Goal: Task Accomplishment & Management: Manage account settings

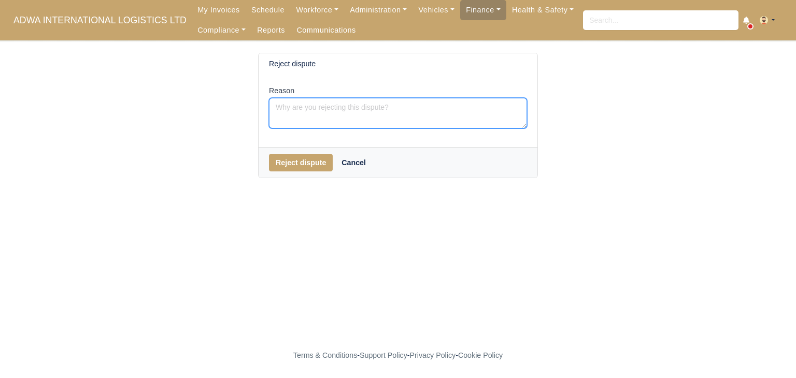
click at [412, 107] on textarea "Reason" at bounding box center [398, 113] width 258 height 31
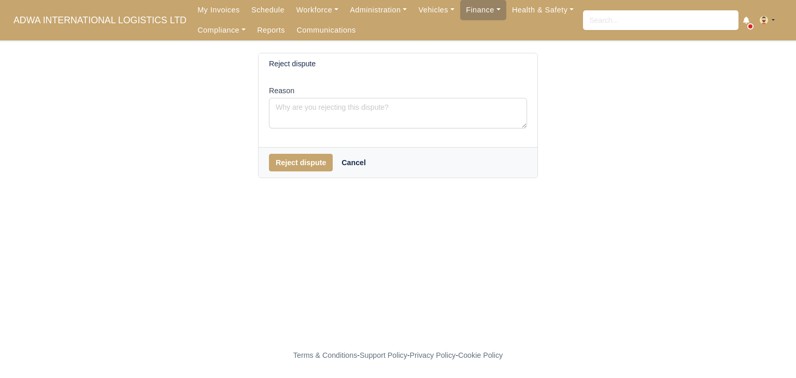
click at [313, 151] on div "Reject dispute Cancel" at bounding box center [398, 162] width 279 height 31
click at [309, 158] on button "Reject dispute" at bounding box center [301, 163] width 64 height 18
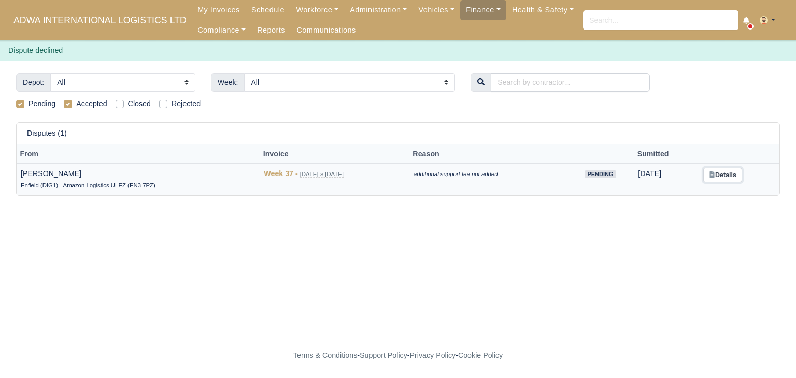
click at [724, 178] on link "Details" at bounding box center [722, 175] width 39 height 15
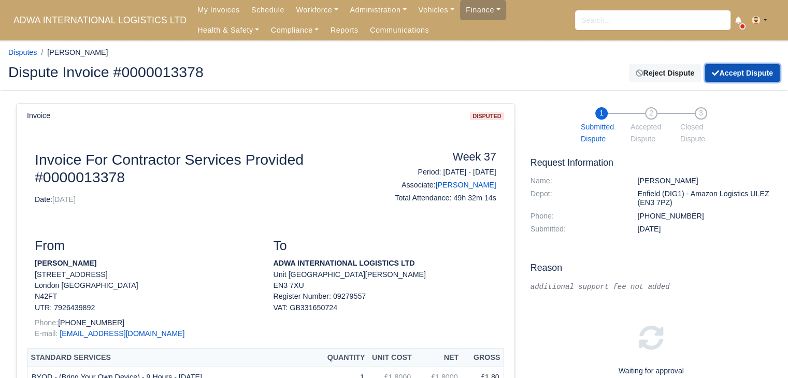
click at [721, 77] on button "Accept Dispute" at bounding box center [742, 73] width 75 height 18
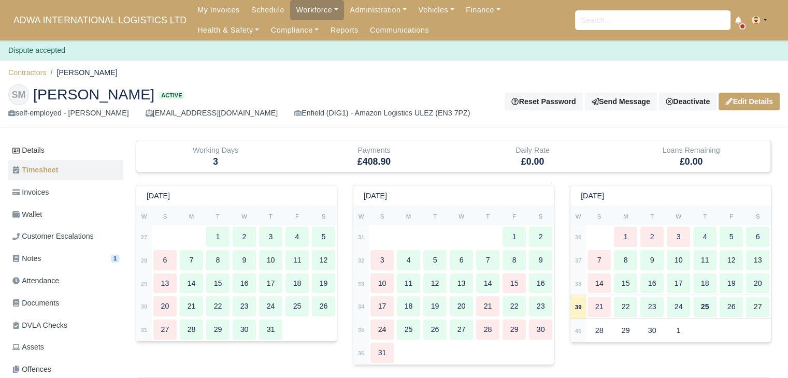
click at [454, 67] on ol "Contractors [PERSON_NAME]" at bounding box center [394, 73] width 772 height 16
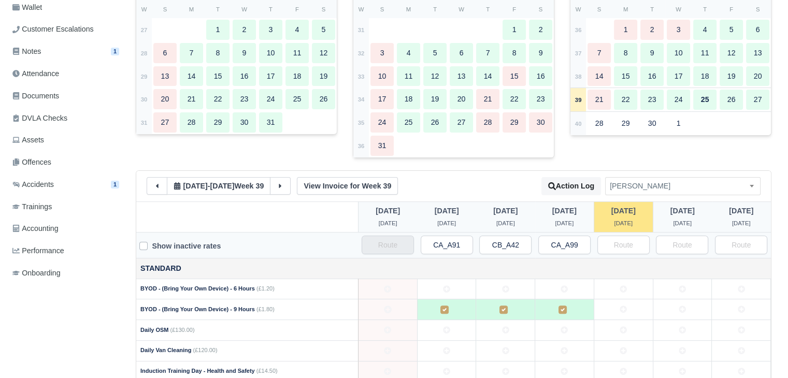
scroll to position [211, 0]
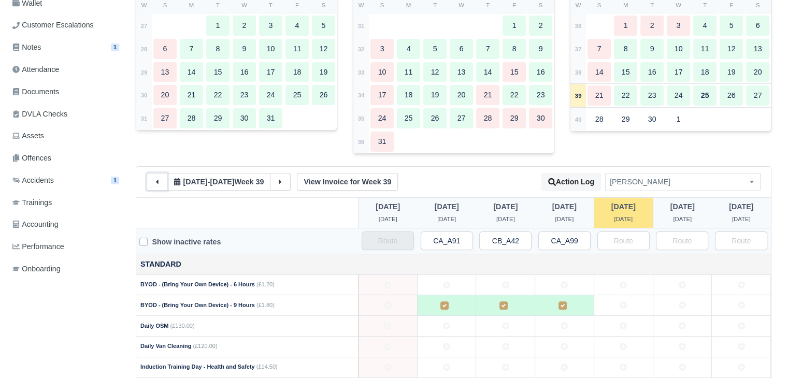
click at [162, 177] on button at bounding box center [157, 182] width 21 height 18
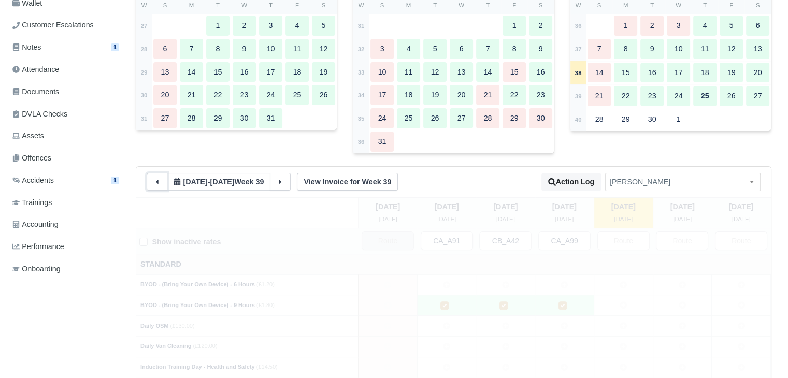
type input "1"
type input "50"
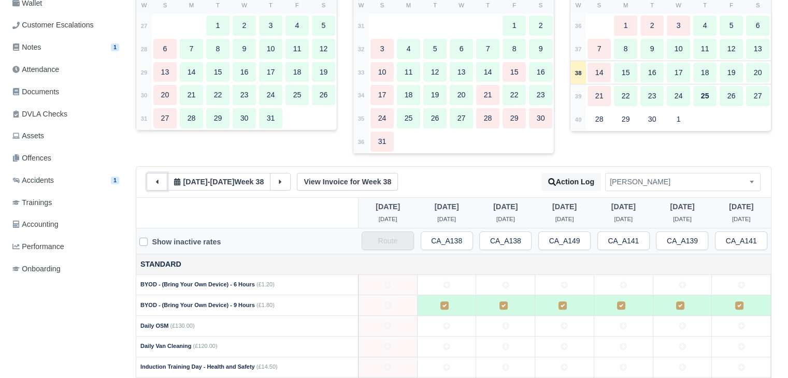
click at [160, 181] on icon at bounding box center [156, 181] width 7 height 7
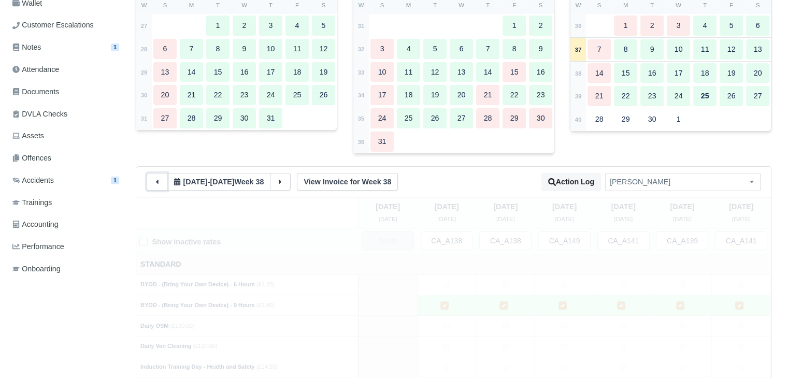
type input "10"
type input "20"
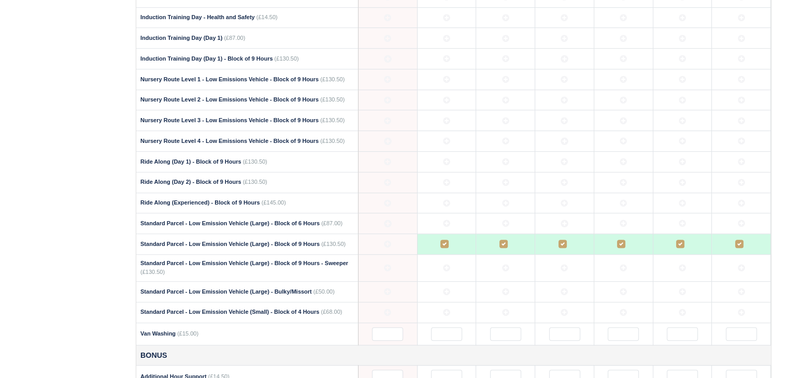
scroll to position [678, 0]
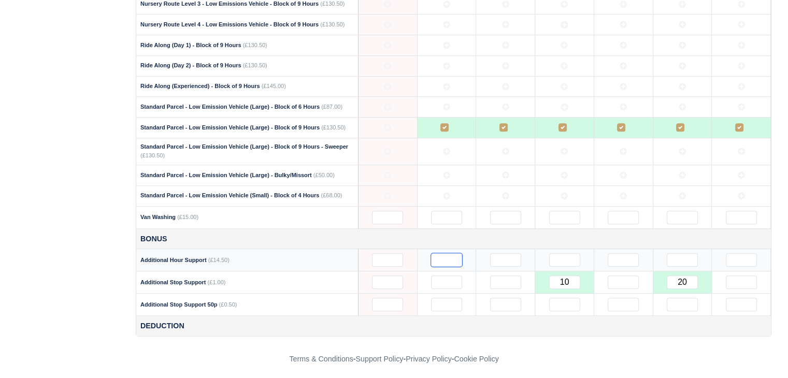
click at [440, 261] on input "text" at bounding box center [446, 259] width 31 height 13
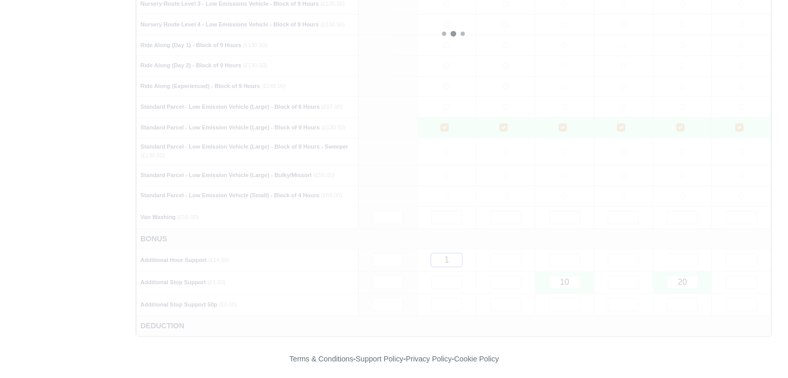
type input "1"
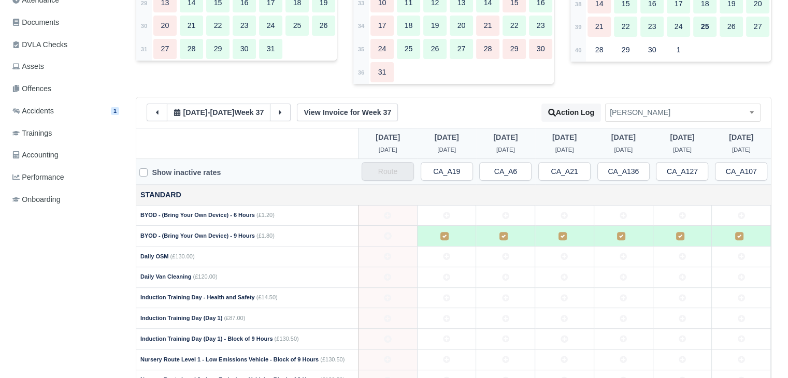
scroll to position [0, 0]
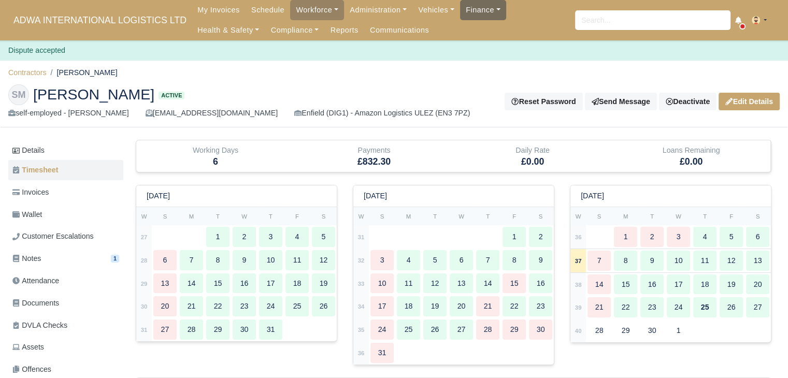
click at [460, 8] on link "Finance" at bounding box center [483, 10] width 46 height 20
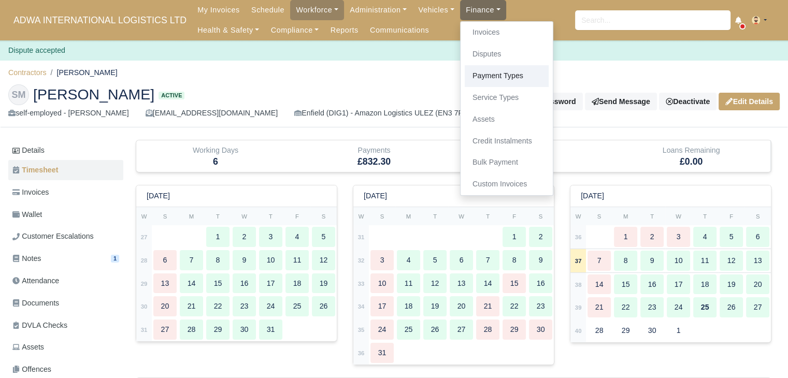
click at [477, 70] on link "Payment Types" at bounding box center [507, 76] width 84 height 22
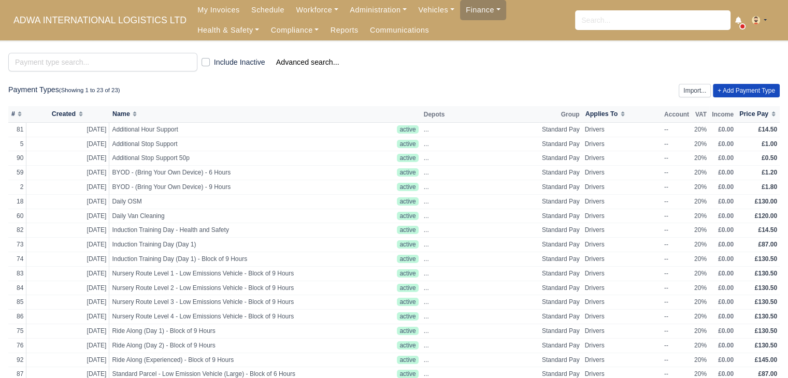
click at [456, 39] on ul "My Invoices Schedule Workforce Manpower Expiring Documents Leave Requests Daily…" at bounding box center [384, 20] width 384 height 40
click at [460, 13] on link "Finance" at bounding box center [483, 10] width 46 height 20
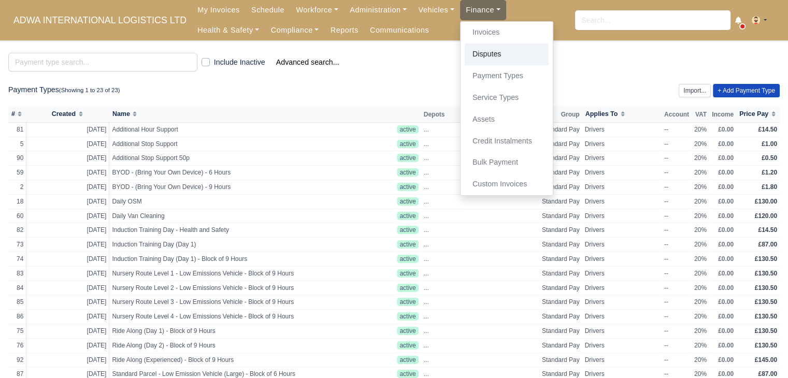
click at [468, 48] on link "Disputes" at bounding box center [507, 55] width 84 height 22
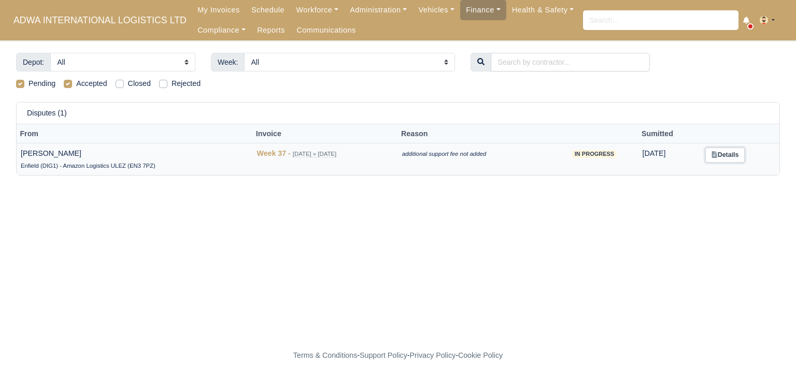
click at [711, 152] on link "Details" at bounding box center [724, 155] width 39 height 15
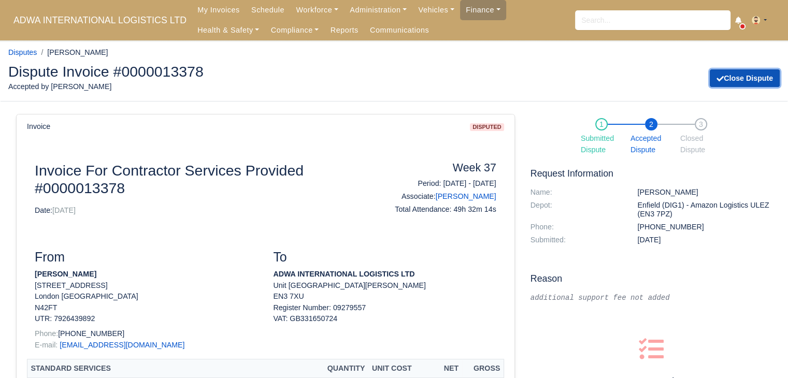
click at [746, 83] on button "Close Dispute" at bounding box center [745, 78] width 70 height 18
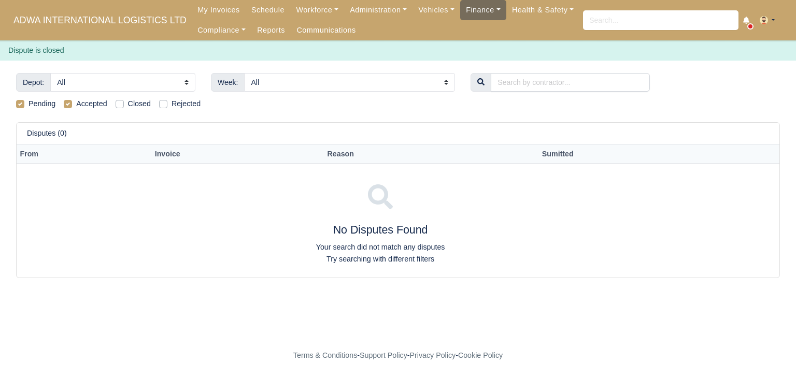
click at [466, 10] on link "Finance" at bounding box center [483, 10] width 46 height 20
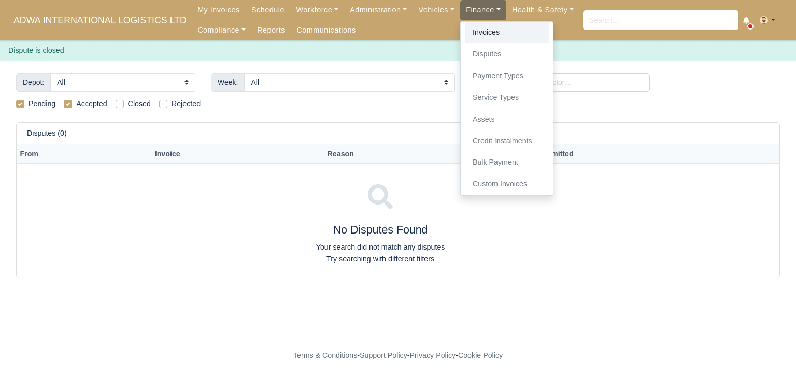
click at [465, 34] on link "Invoices" at bounding box center [507, 33] width 84 height 22
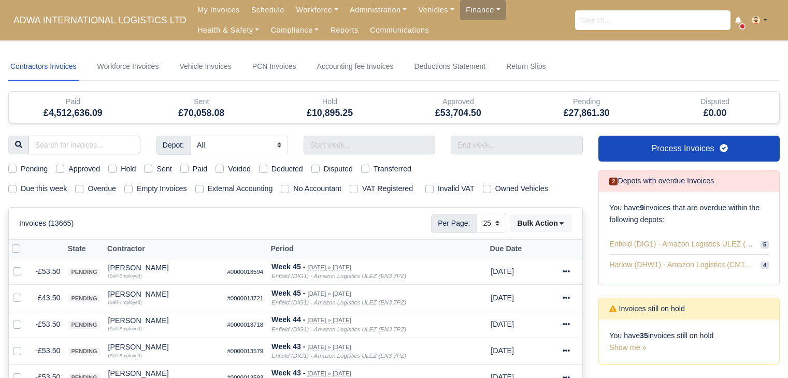
select select "25"
click at [606, 59] on nav "Contractors Invoices Workforce Invoices Vehicle Invoices PCN Invoices Accountin…" at bounding box center [394, 67] width 772 height 28
click at [52, 184] on label "Due this week" at bounding box center [44, 189] width 46 height 12
click at [17, 184] on input "Due this week" at bounding box center [12, 187] width 8 height 8
checkbox input "true"
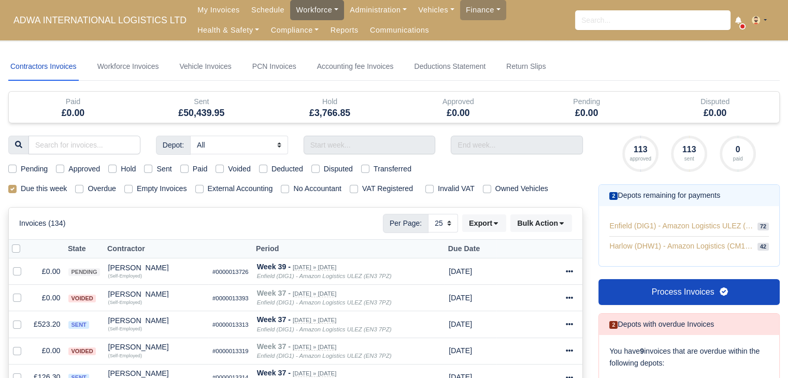
click at [292, 14] on link "Workforce" at bounding box center [317, 10] width 54 height 20
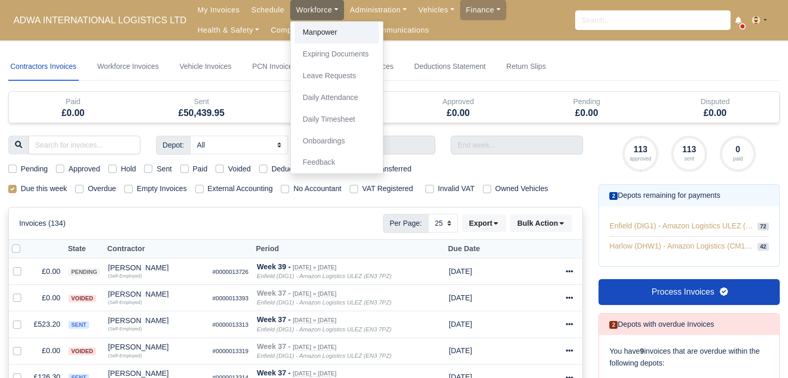
click at [299, 29] on link "Manpower" at bounding box center [337, 33] width 84 height 22
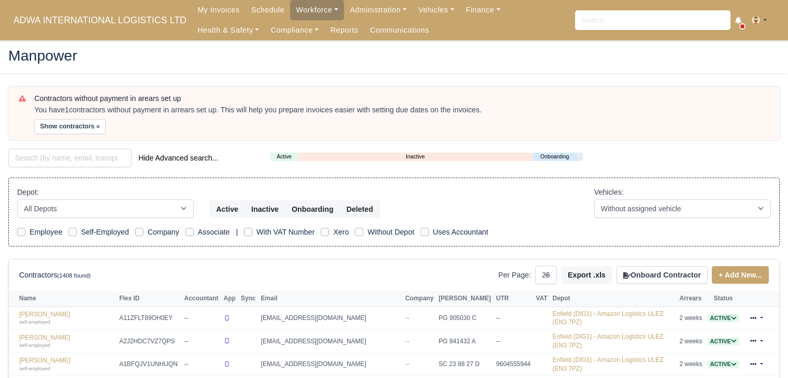
select select "25"
click at [62, 121] on button "Show contractors »" at bounding box center [70, 126] width 72 height 15
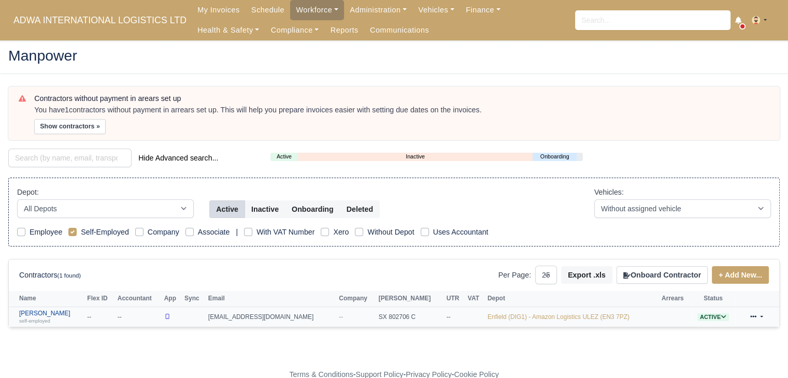
click at [46, 311] on link "[PERSON_NAME] self-employed" at bounding box center [50, 317] width 63 height 15
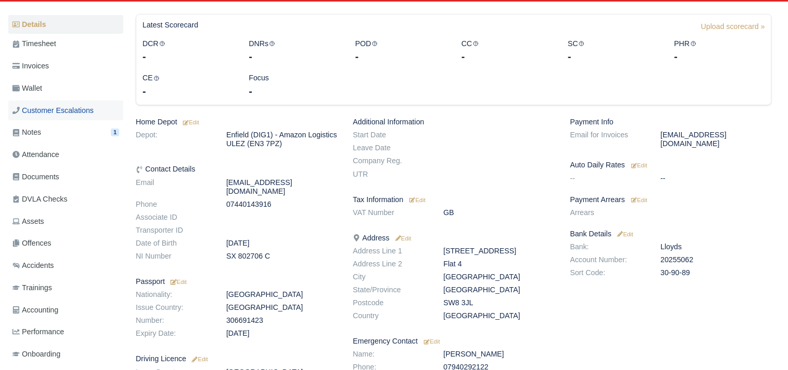
scroll to position [159, 0]
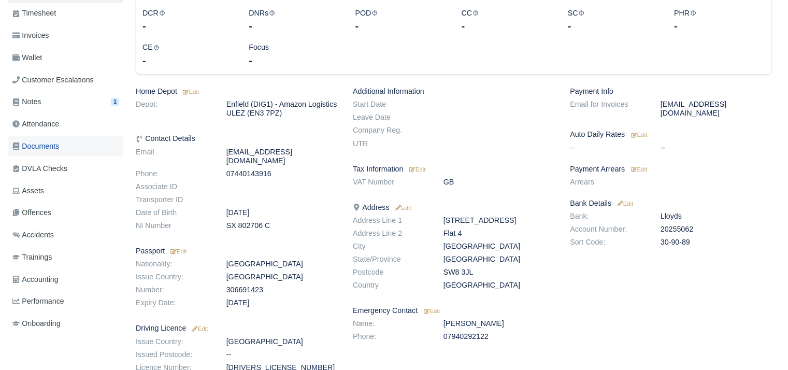
click at [58, 148] on span "Documents" at bounding box center [35, 146] width 47 height 12
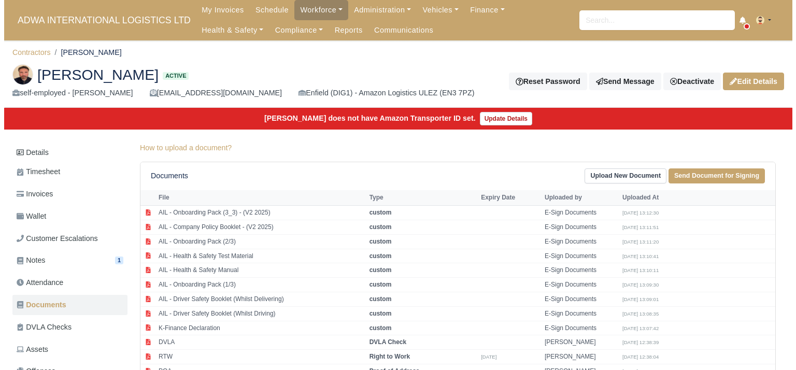
scroll to position [187, 0]
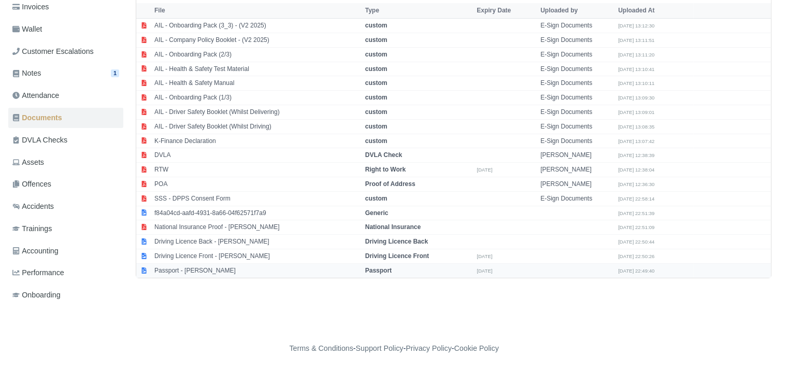
click at [260, 265] on td "Passport - Nasr Karkar" at bounding box center [257, 270] width 211 height 14
select select "passport"
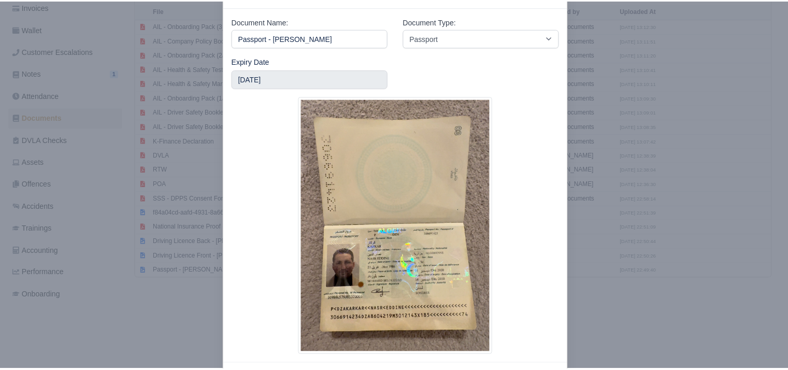
scroll to position [43, 0]
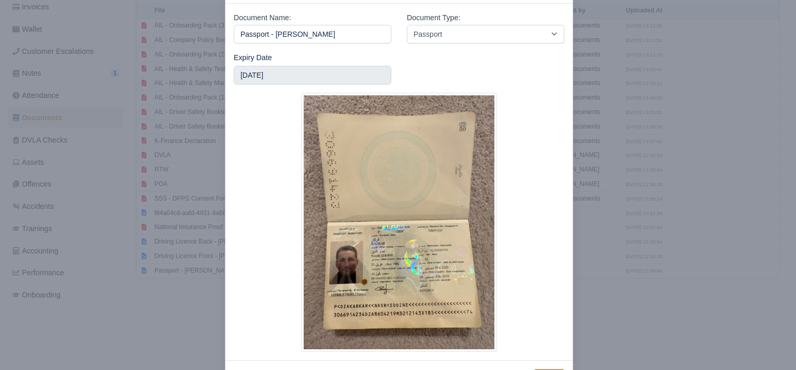
click at [649, 305] on div at bounding box center [398, 185] width 796 height 370
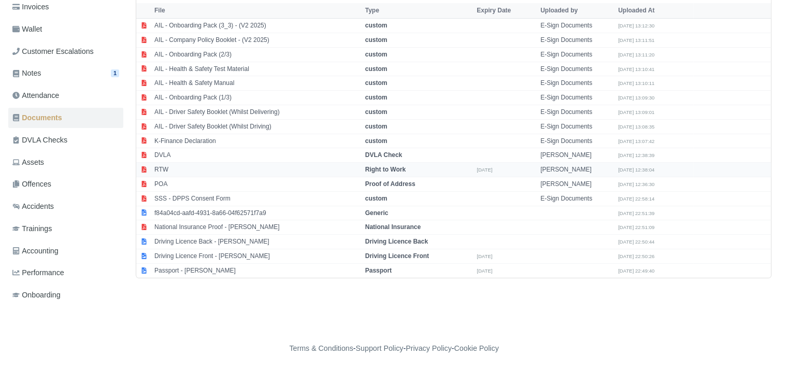
click at [226, 167] on td "RTW" at bounding box center [257, 170] width 211 height 15
select select "right-to-work"
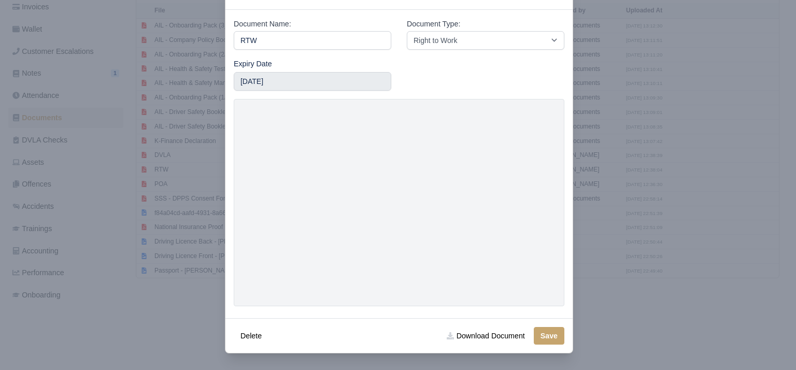
click at [636, 265] on div at bounding box center [398, 185] width 796 height 370
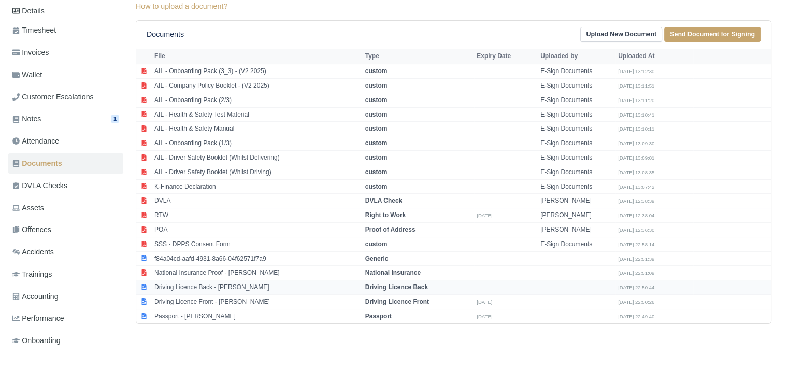
scroll to position [142, 0]
click at [244, 298] on td "Driving Licence Front - Nasr Karkar" at bounding box center [257, 301] width 211 height 15
select select "driving-licence-front"
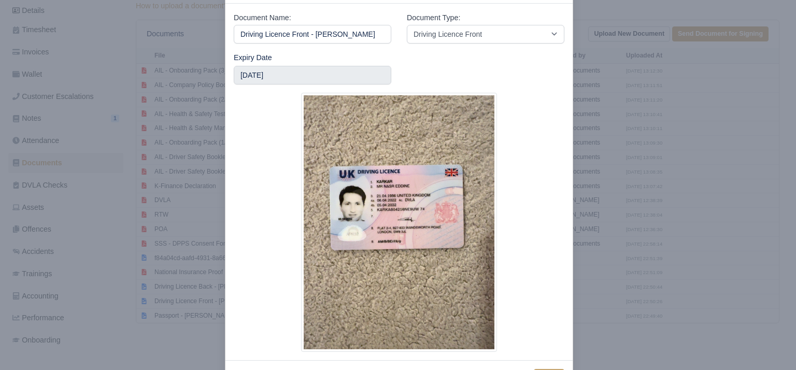
click at [639, 232] on div at bounding box center [398, 185] width 796 height 370
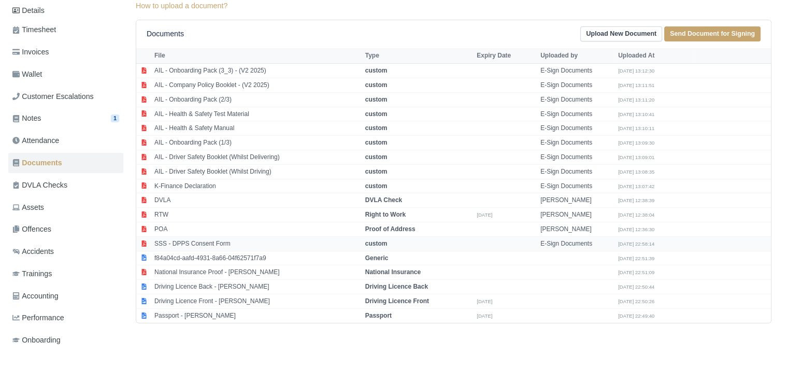
scroll to position [0, 0]
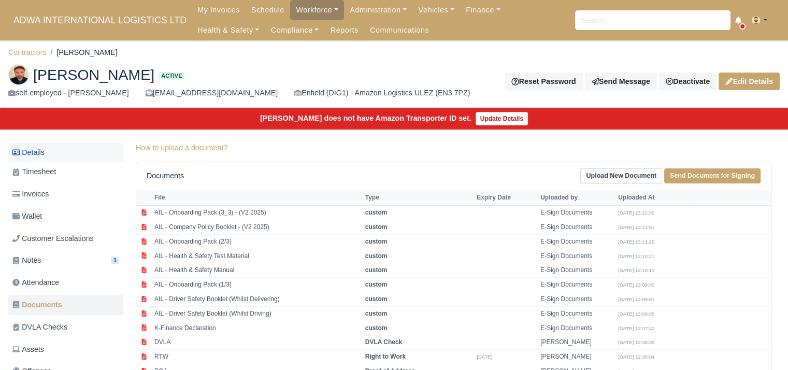
drag, startPoint x: 56, startPoint y: 158, endPoint x: 40, endPoint y: 152, distance: 16.7
click at [40, 152] on link "Details" at bounding box center [65, 152] width 115 height 19
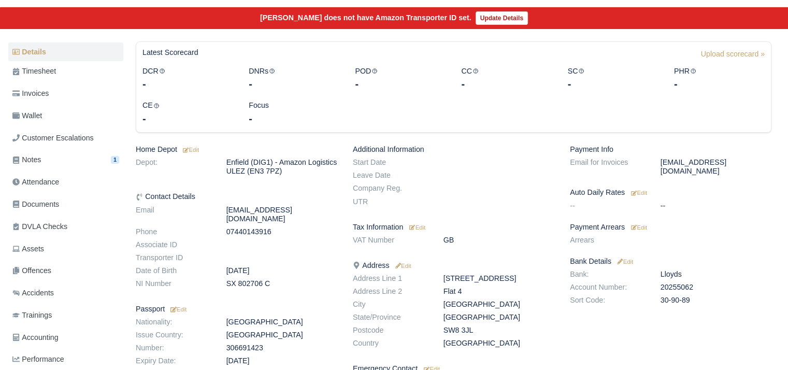
scroll to position [101, 0]
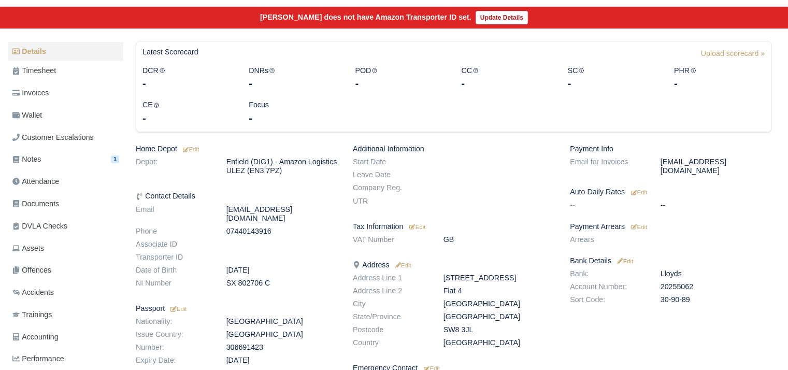
click at [645, 223] on div "Payment Info Email for Invoices nacerkarkar21@gmail.com Auto Daily Rates Edit -…" at bounding box center [670, 296] width 217 height 302
click at [643, 224] on small "Edit" at bounding box center [639, 227] width 16 height 6
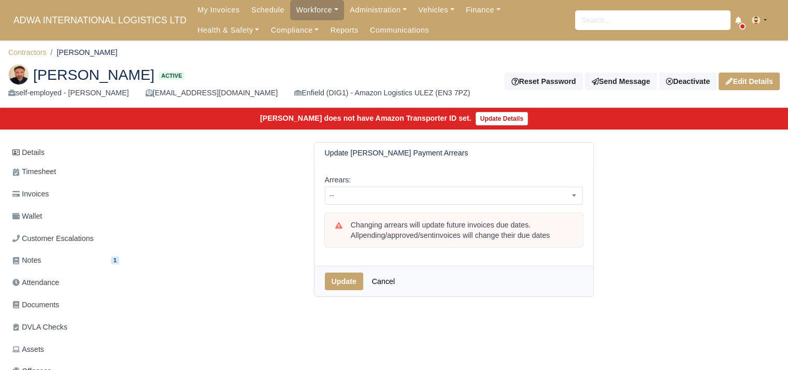
click at [506, 206] on div "Arrears: -- 1 week 2 weeks 3 weeks 4 weeks 5 weeks 6 weeks 7 weeks 8 weeks 9 we…" at bounding box center [454, 215] width 279 height 102
click at [480, 196] on span "--" at bounding box center [453, 195] width 257 height 13
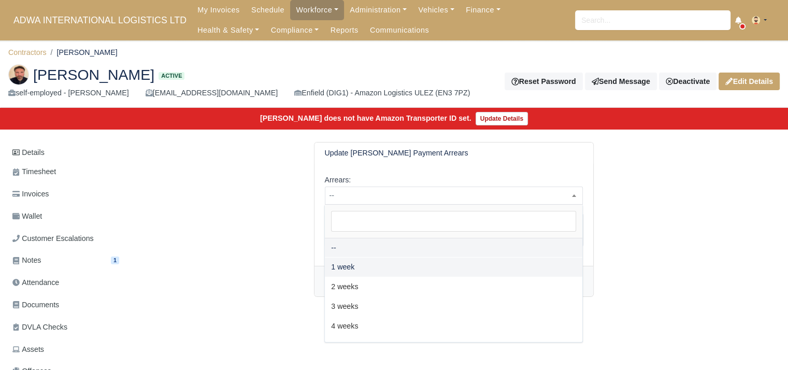
select select "2W"
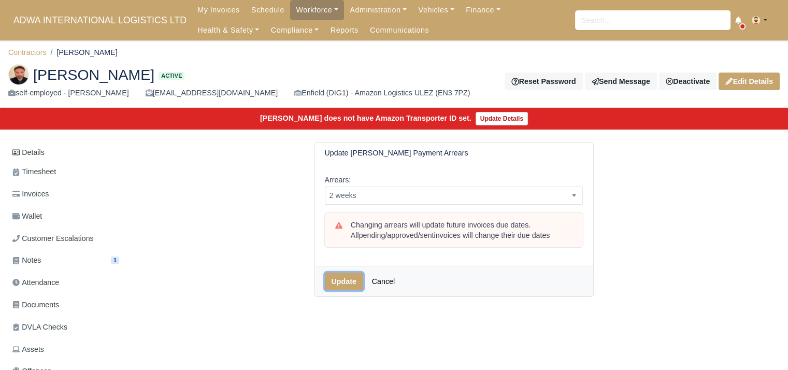
click at [334, 276] on button "Update" at bounding box center [344, 282] width 38 height 18
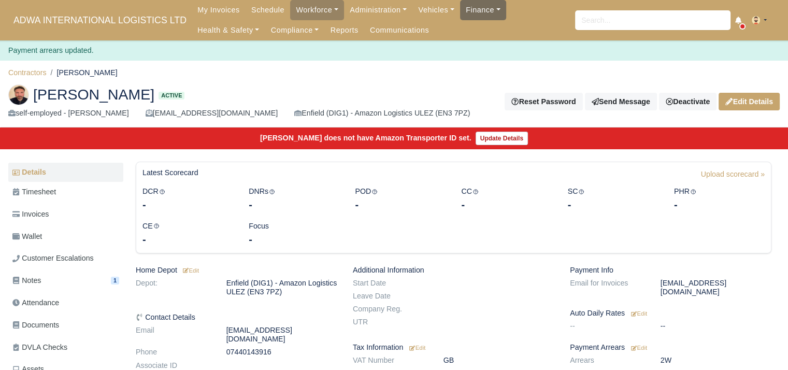
click at [463, 13] on link "Finance" at bounding box center [483, 10] width 46 height 20
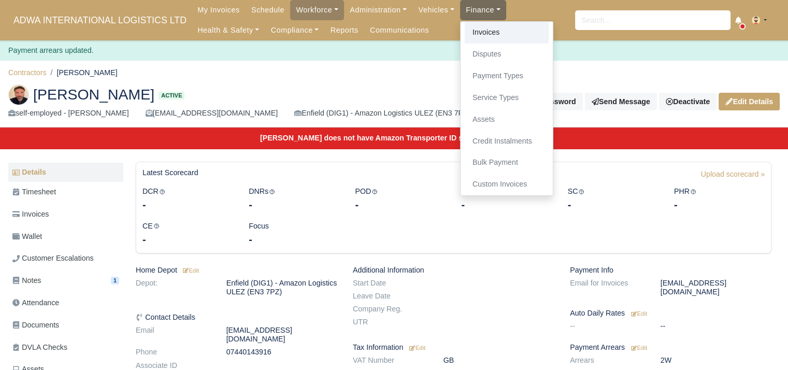
click at [465, 25] on link "Invoices" at bounding box center [507, 33] width 84 height 22
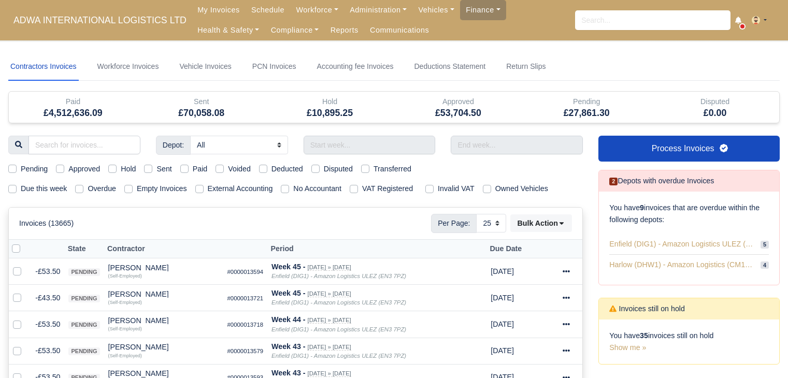
select select "25"
click at [51, 193] on label "Due this week" at bounding box center [44, 189] width 46 height 12
click at [17, 191] on input "Due this week" at bounding box center [12, 187] width 8 height 8
checkbox input "true"
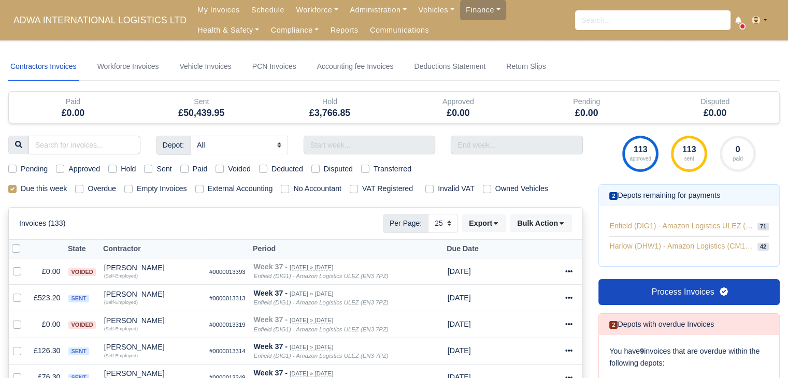
click at [41, 164] on label "Pending" at bounding box center [34, 169] width 27 height 12
click at [17, 164] on input "Pending" at bounding box center [12, 167] width 8 height 8
checkbox input "true"
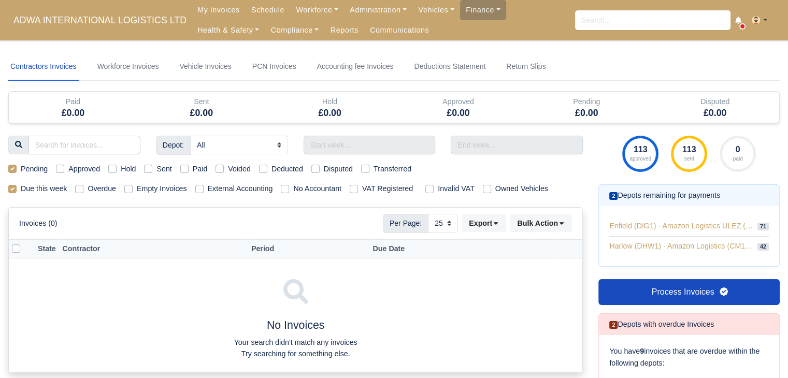
click at [70, 167] on label "Approved" at bounding box center [84, 169] width 32 height 12
click at [64, 167] on input "Approved" at bounding box center [60, 167] width 8 height 8
checkbox input "true"
click at [66, 174] on div "Approved" at bounding box center [78, 169] width 44 height 12
click at [23, 173] on label "Pending" at bounding box center [34, 169] width 27 height 12
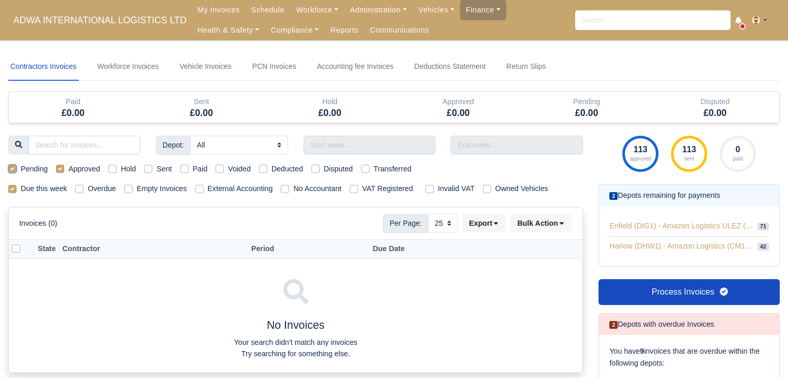
click at [17, 172] on input "Pending" at bounding box center [12, 167] width 8 height 8
checkbox input "false"
click at [76, 171] on label "Approved" at bounding box center [84, 169] width 32 height 12
click at [64, 171] on input "Approved" at bounding box center [60, 167] width 8 height 8
checkbox input "false"
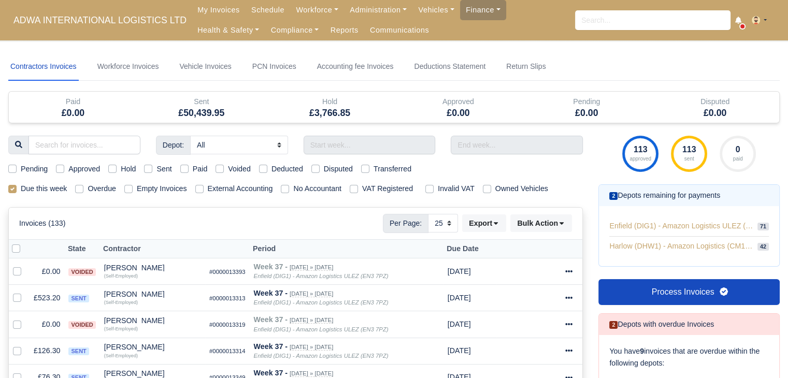
click at [193, 167] on label "Paid" at bounding box center [200, 169] width 15 height 12
click at [187, 167] on input "Paid" at bounding box center [184, 167] width 8 height 8
checkbox input "true"
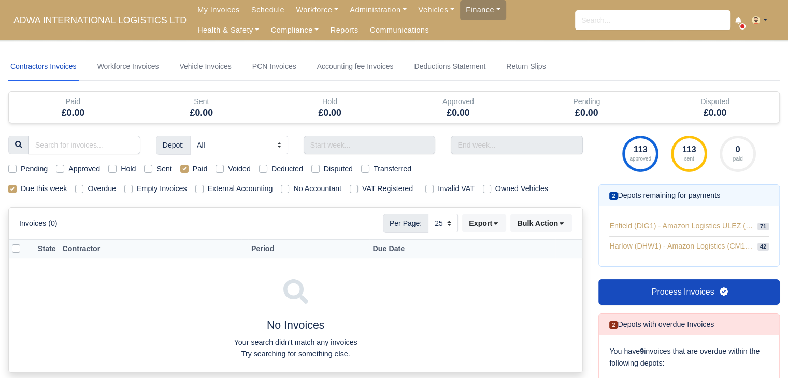
click at [248, 169] on label "Voided" at bounding box center [239, 169] width 23 height 12
click at [224, 169] on input "Voided" at bounding box center [220, 167] width 8 height 8
checkbox input "true"
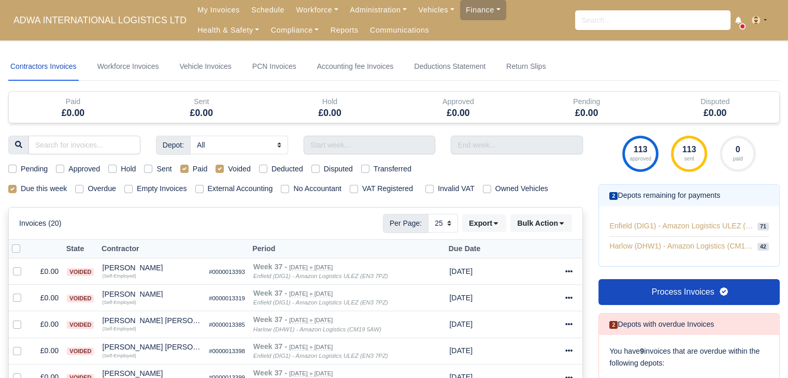
click at [272, 172] on label "Deducted" at bounding box center [288, 169] width 32 height 12
click at [265, 172] on input "Deducted" at bounding box center [263, 167] width 8 height 8
checkbox input "true"
click at [224, 168] on div "Voided" at bounding box center [233, 169] width 35 height 12
click at [189, 167] on div "Paid" at bounding box center [193, 169] width 27 height 12
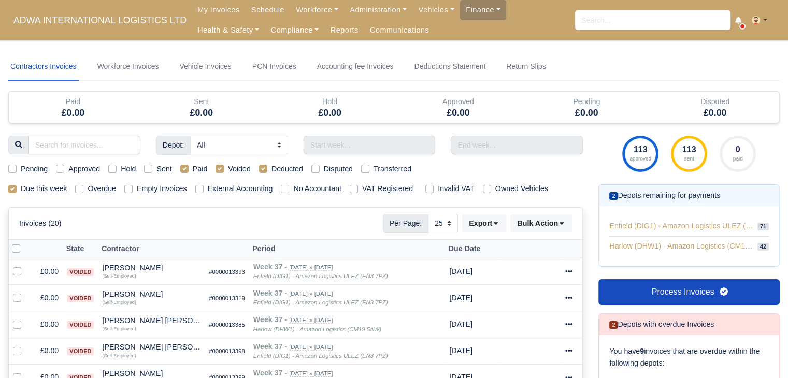
click at [189, 167] on div "Paid" at bounding box center [193, 169] width 27 height 12
click at [193, 168] on label "Paid" at bounding box center [200, 169] width 15 height 12
click at [183, 168] on input "Paid" at bounding box center [184, 167] width 8 height 8
checkbox input "false"
click at [228, 171] on label "Voided" at bounding box center [239, 169] width 23 height 12
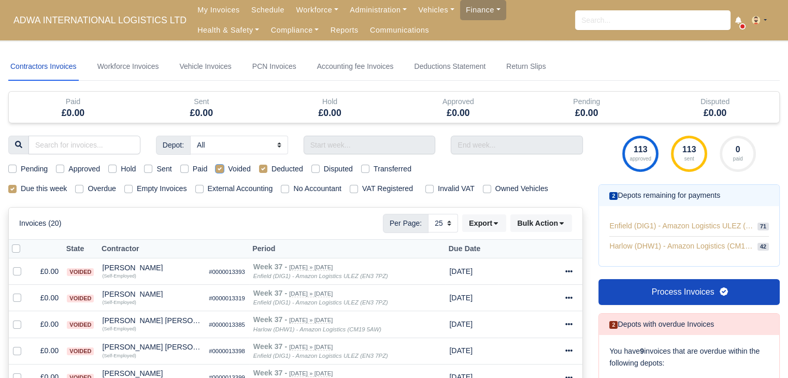
click at [216, 171] on input "Voided" at bounding box center [220, 167] width 8 height 8
checkbox input "false"
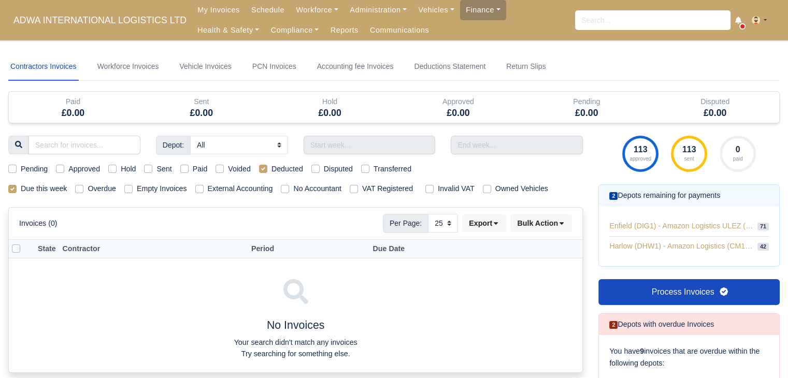
click at [324, 170] on label "Disputed" at bounding box center [338, 169] width 29 height 12
click at [313, 170] on input "Disputed" at bounding box center [316, 167] width 8 height 8
checkbox input "true"
click at [369, 173] on div "Transferred" at bounding box center [386, 169] width 50 height 12
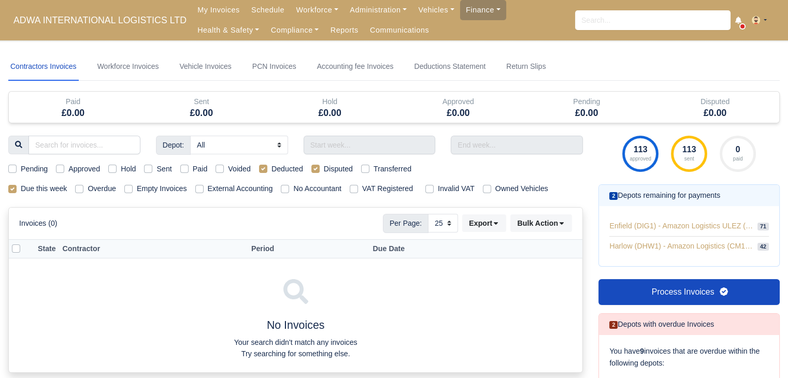
click at [374, 169] on label "Transferred" at bounding box center [393, 169] width 38 height 12
click at [367, 169] on input "Transferred" at bounding box center [365, 167] width 8 height 8
checkbox input "true"
click at [374, 169] on label "Transferred" at bounding box center [393, 169] width 38 height 12
click at [367, 169] on input "Transferred" at bounding box center [365, 167] width 8 height 8
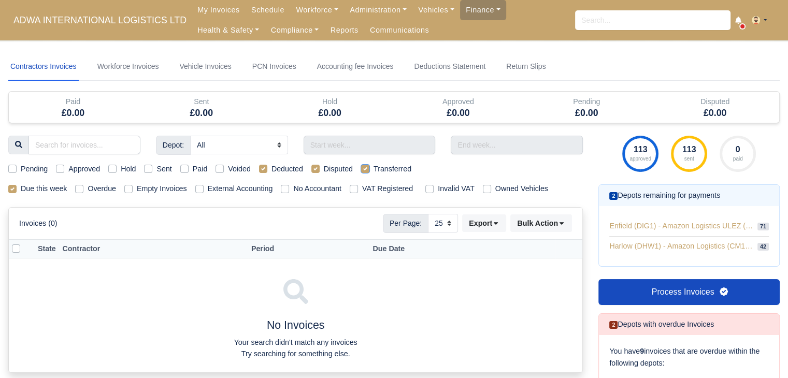
checkbox input "false"
click at [324, 171] on label "Disputed" at bounding box center [338, 169] width 29 height 12
click at [313, 171] on input "Disputed" at bounding box center [316, 167] width 8 height 8
checkbox input "false"
click at [272, 166] on label "Deducted" at bounding box center [288, 169] width 32 height 12
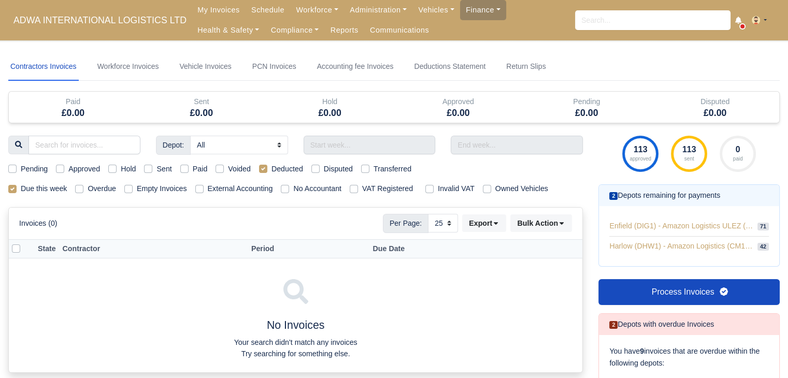
click at [263, 166] on input "Deducted" at bounding box center [263, 167] width 8 height 8
checkbox input "false"
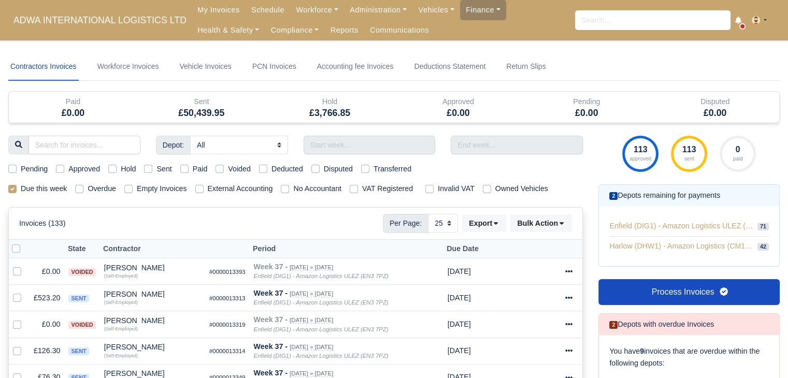
click at [121, 169] on label "Hold" at bounding box center [128, 169] width 15 height 12
click at [111, 169] on input "Hold" at bounding box center [112, 167] width 8 height 8
checkbox input "true"
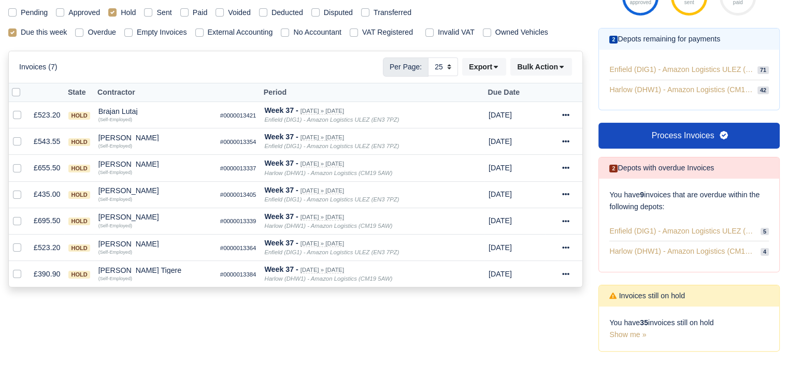
scroll to position [169, 0]
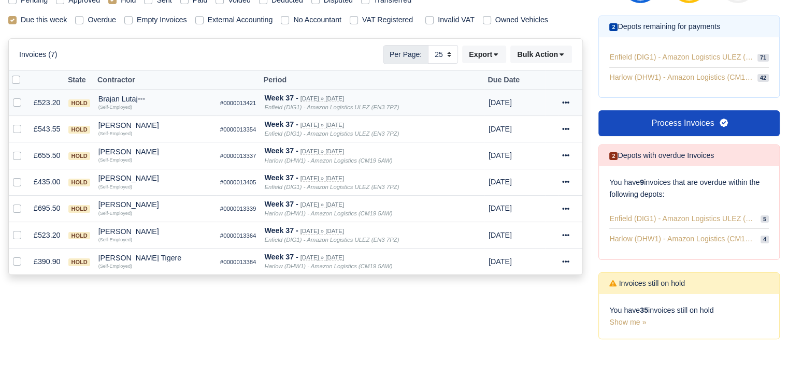
click at [122, 96] on div "Brajan Lutaj" at bounding box center [155, 98] width 114 height 7
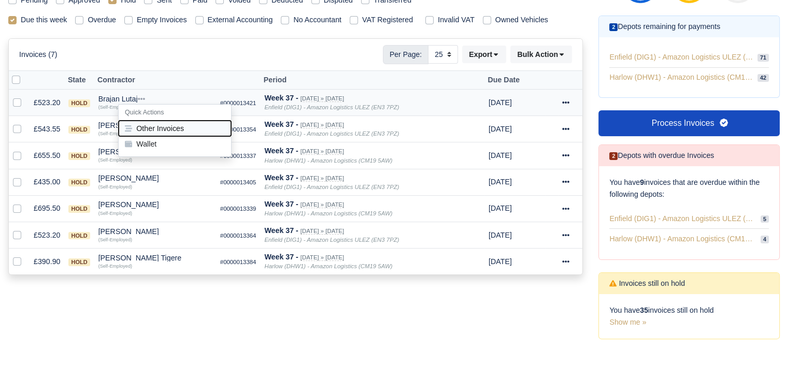
click at [171, 129] on button "Other Invoices" at bounding box center [175, 129] width 112 height 16
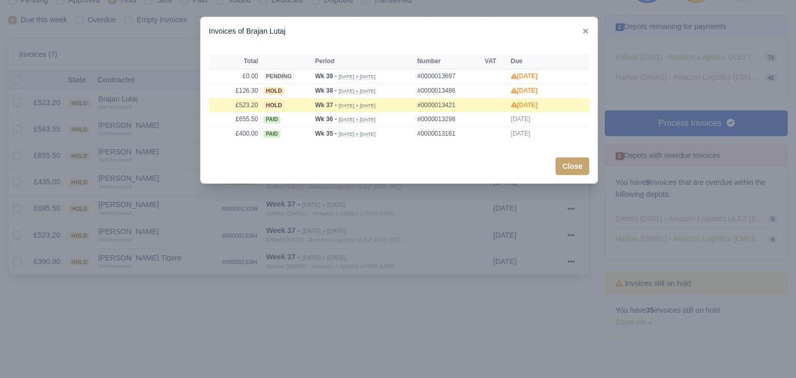
click at [153, 123] on div at bounding box center [398, 189] width 796 height 378
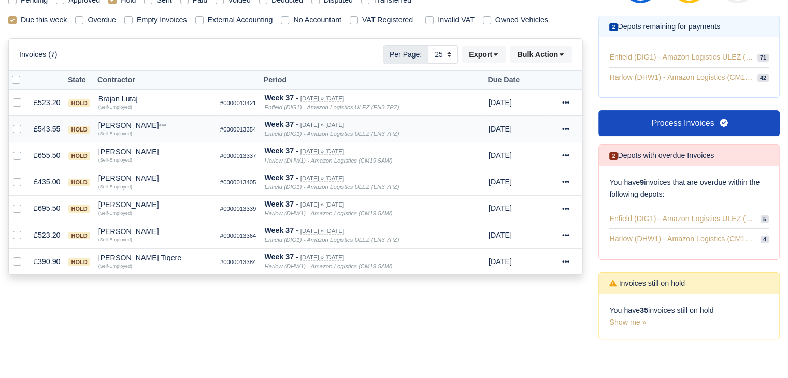
click at [126, 122] on div "Bujor Mihael" at bounding box center [155, 125] width 114 height 7
click at [143, 147] on button "Other Invoices" at bounding box center [175, 155] width 112 height 16
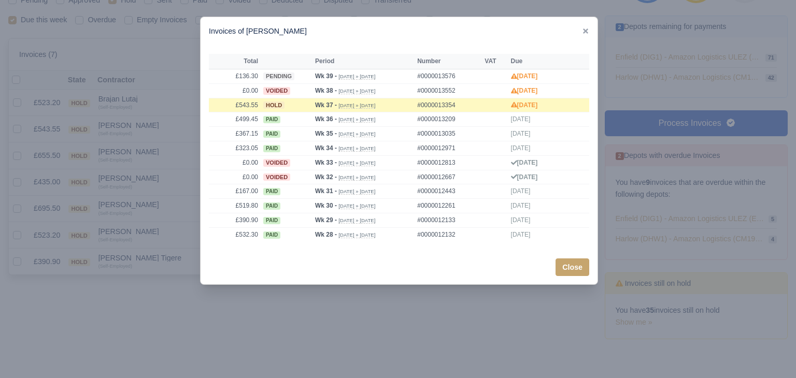
click at [143, 146] on div at bounding box center [398, 189] width 796 height 378
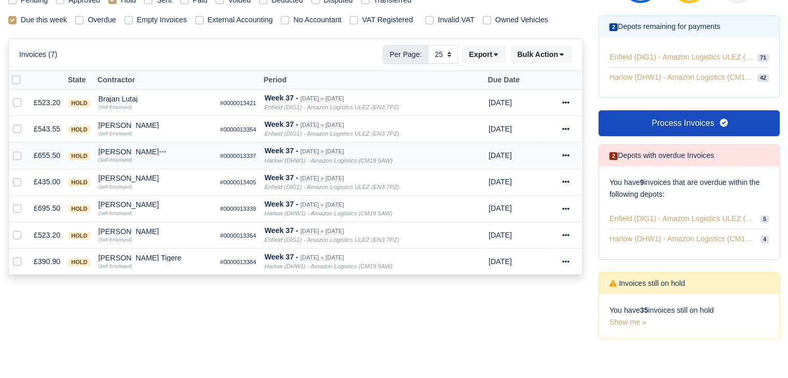
click at [130, 148] on div "DAMON WALLER" at bounding box center [155, 151] width 114 height 7
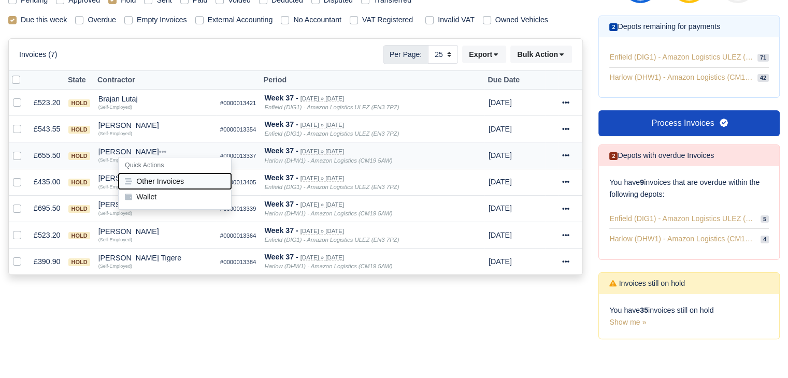
click at [150, 175] on button "Other Invoices" at bounding box center [175, 182] width 112 height 16
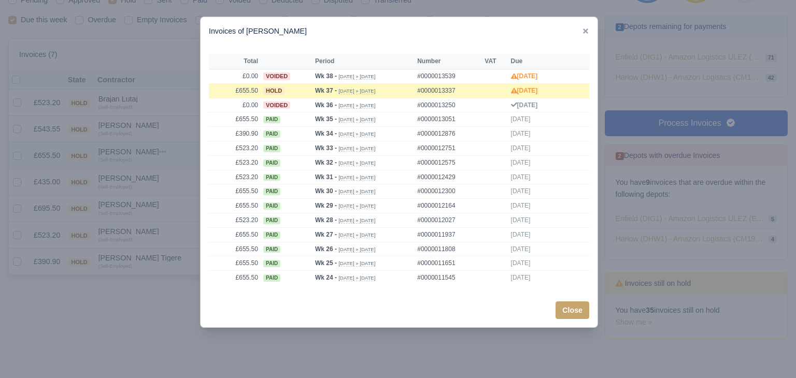
click at [150, 175] on div at bounding box center [398, 189] width 796 height 378
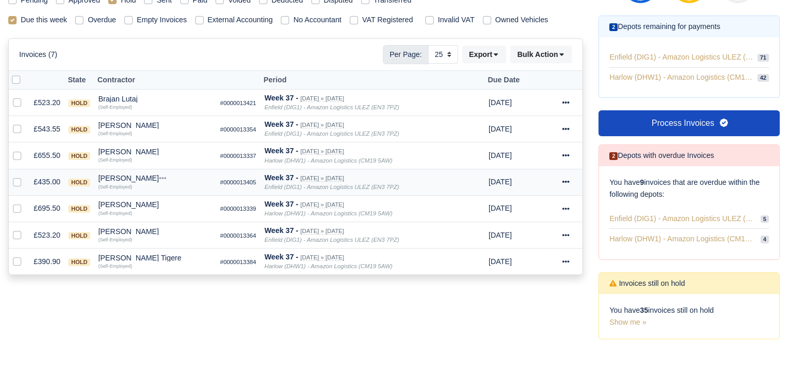
click at [133, 175] on div "Giovanni Tesei" at bounding box center [155, 178] width 114 height 7
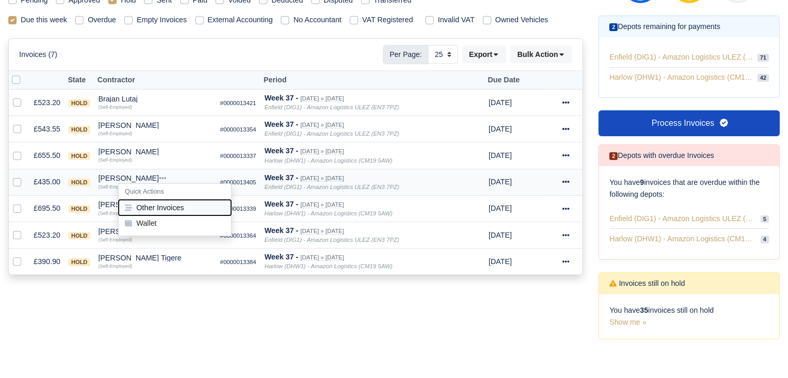
click at [152, 204] on button "Other Invoices" at bounding box center [175, 208] width 112 height 16
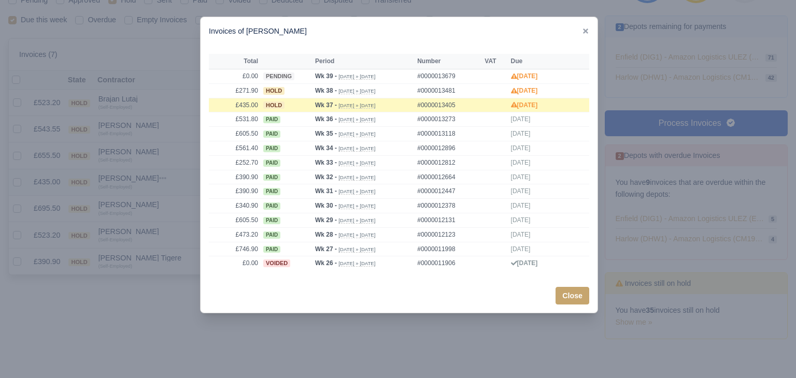
click at [152, 204] on div at bounding box center [398, 189] width 796 height 378
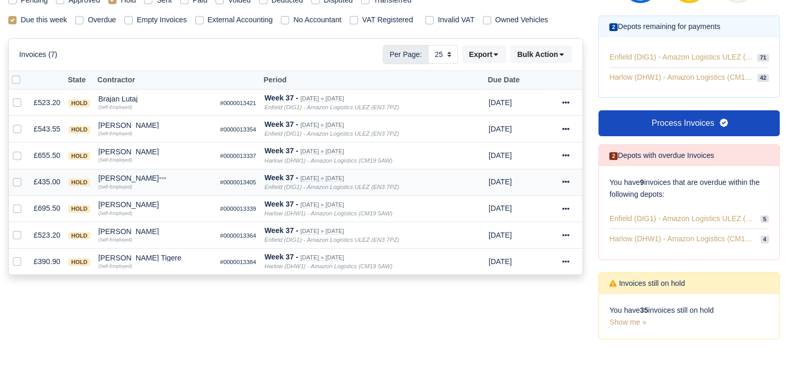
click at [125, 177] on div "Giovanni Tesei" at bounding box center [155, 178] width 114 height 7
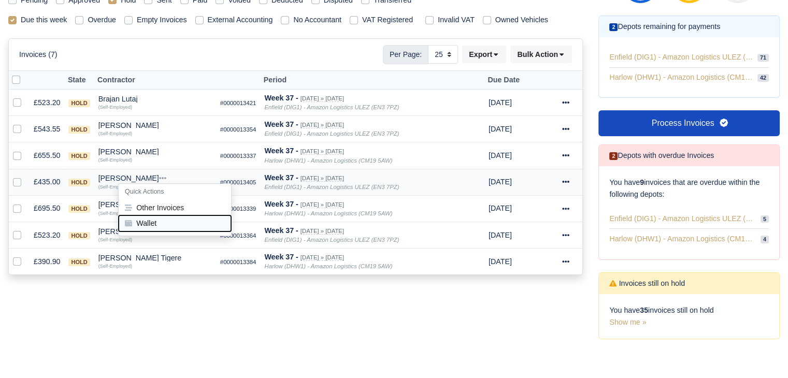
click at [143, 223] on button "Wallet" at bounding box center [175, 224] width 112 height 16
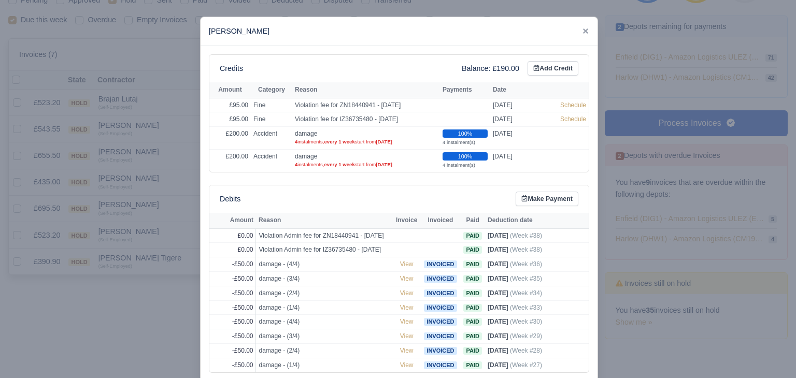
click at [143, 223] on div at bounding box center [398, 189] width 796 height 378
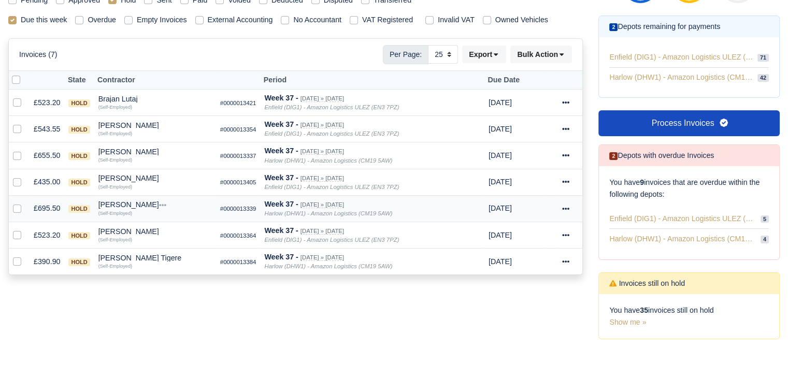
click at [120, 203] on div "Jack Nicoll" at bounding box center [155, 204] width 114 height 7
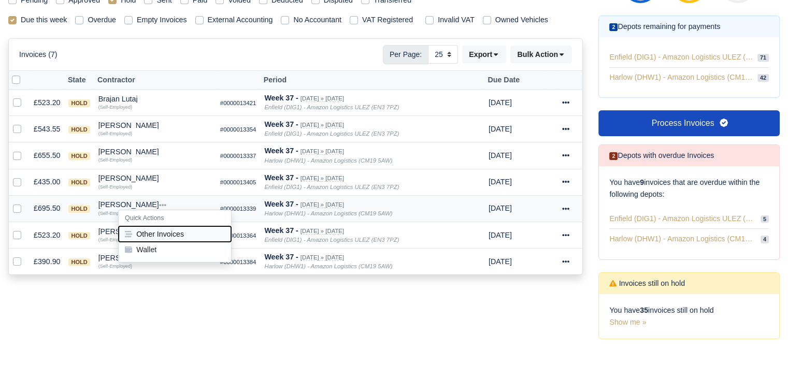
click at [146, 227] on button "Other Invoices" at bounding box center [175, 235] width 112 height 16
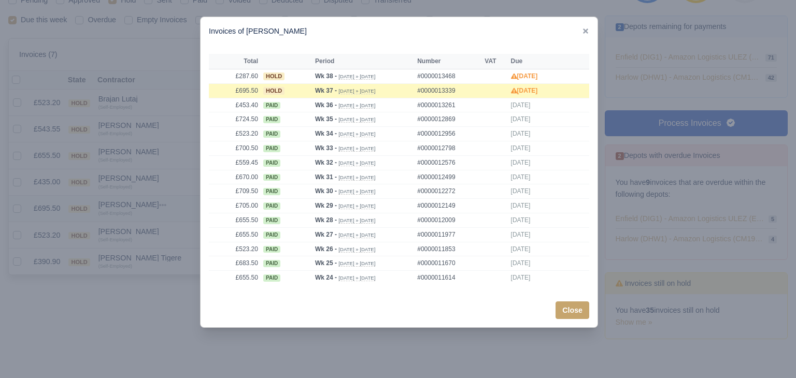
click at [146, 226] on div at bounding box center [398, 189] width 796 height 378
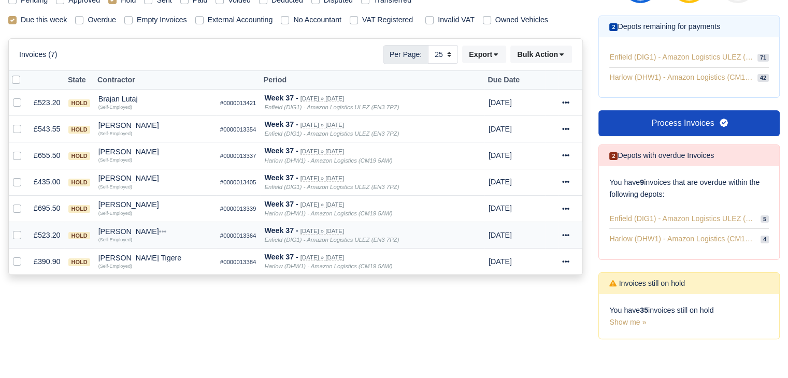
click at [131, 224] on td "Michael Papamichael Quick Actions Other Invoices Wallet (Self-Employed)" at bounding box center [155, 235] width 122 height 26
click at [132, 230] on div "Michael Papamichael" at bounding box center [155, 231] width 114 height 7
click at [153, 253] on button "Other Invoices" at bounding box center [175, 261] width 112 height 16
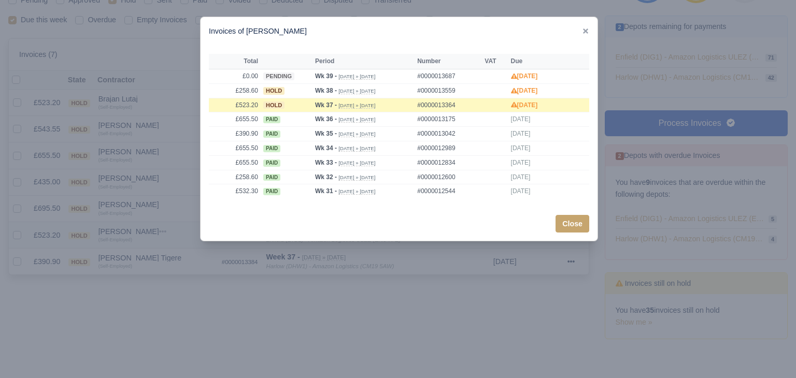
click at [153, 253] on div at bounding box center [398, 189] width 796 height 378
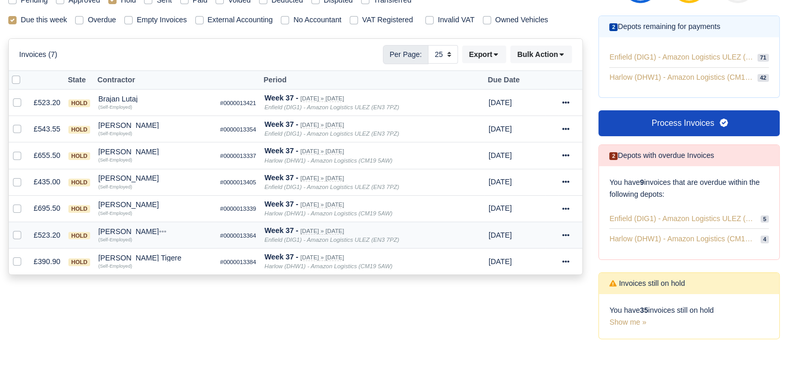
click at [136, 230] on div "Michael Papamichael" at bounding box center [155, 231] width 114 height 7
click at [147, 273] on button "Wallet" at bounding box center [175, 277] width 112 height 16
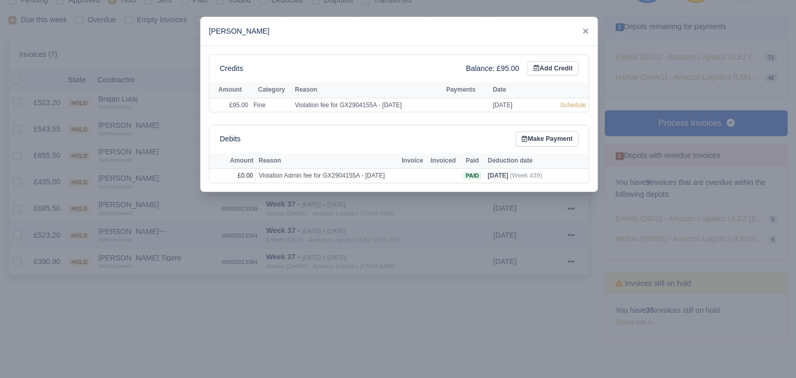
click at [147, 273] on div at bounding box center [398, 189] width 796 height 378
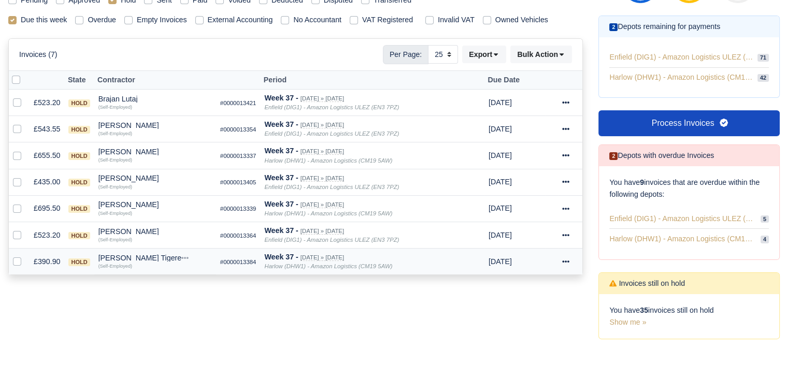
click at [137, 254] on div "Noble Tatenda Tigere" at bounding box center [155, 257] width 114 height 7
click at [151, 280] on button "Other Invoices" at bounding box center [175, 288] width 112 height 16
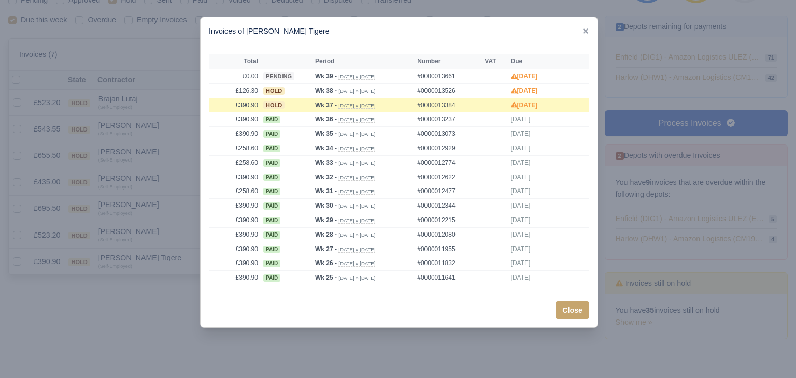
click at [151, 277] on div at bounding box center [398, 189] width 796 height 378
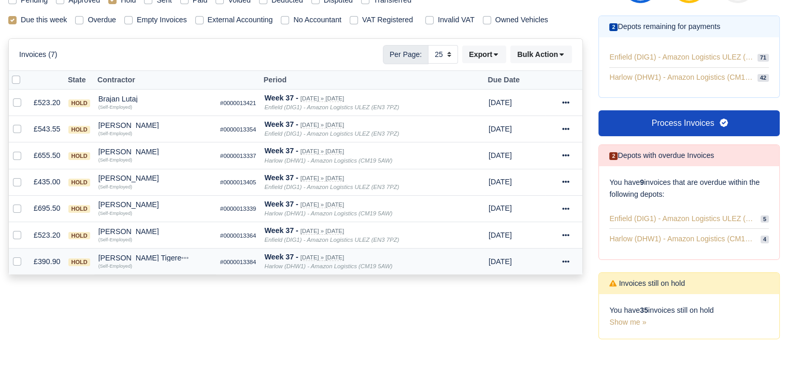
click at [142, 256] on div "Noble Tatenda Tigere" at bounding box center [155, 257] width 114 height 7
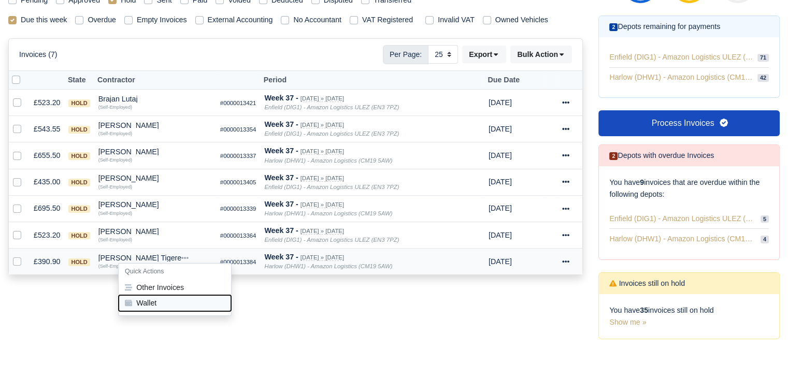
click at [147, 295] on button "Wallet" at bounding box center [175, 303] width 112 height 16
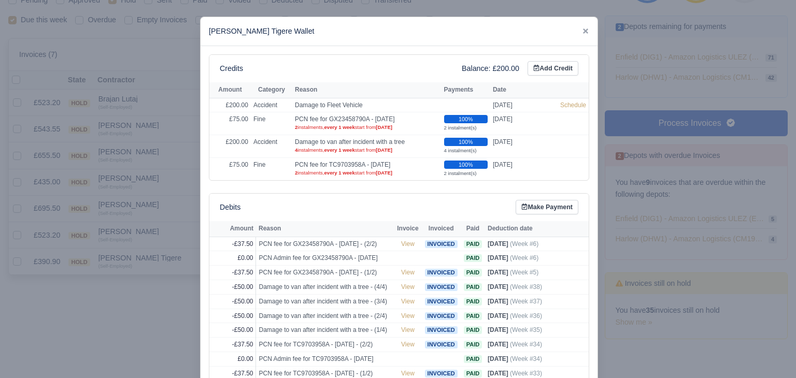
click at [149, 291] on div at bounding box center [398, 189] width 796 height 378
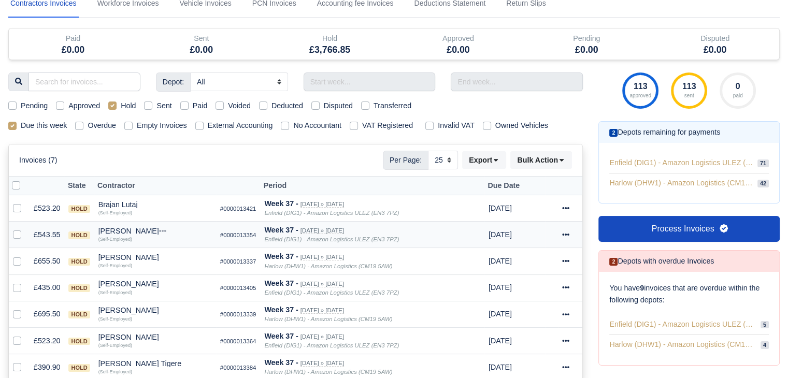
scroll to position [56, 0]
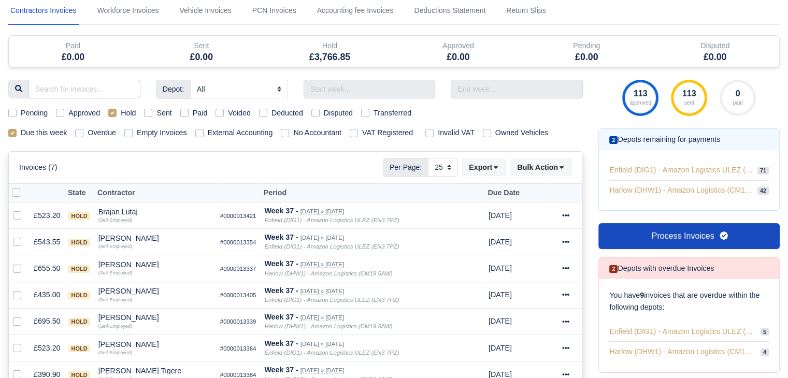
click at [118, 108] on div "Hold" at bounding box center [121, 113] width 27 height 12
click at [121, 111] on label "Hold" at bounding box center [128, 113] width 15 height 12
click at [113, 111] on input "Hold" at bounding box center [112, 111] width 8 height 8
checkbox input "false"
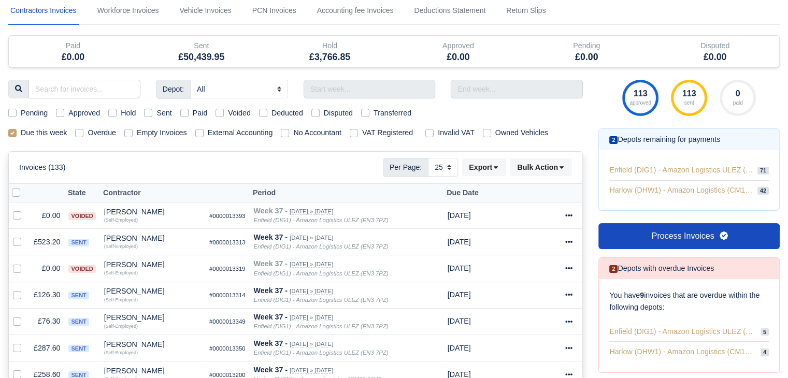
click at [157, 114] on label "Sent" at bounding box center [164, 113] width 15 height 12
click at [147, 114] on input "Sent" at bounding box center [148, 111] width 8 height 8
checkbox input "true"
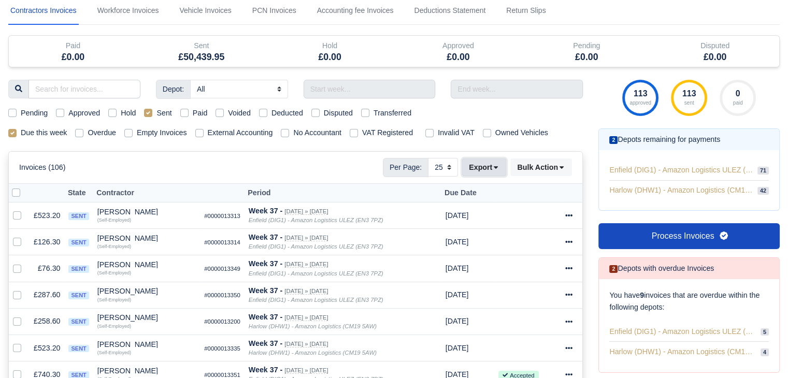
click at [492, 171] on button "Export" at bounding box center [484, 168] width 44 height 18
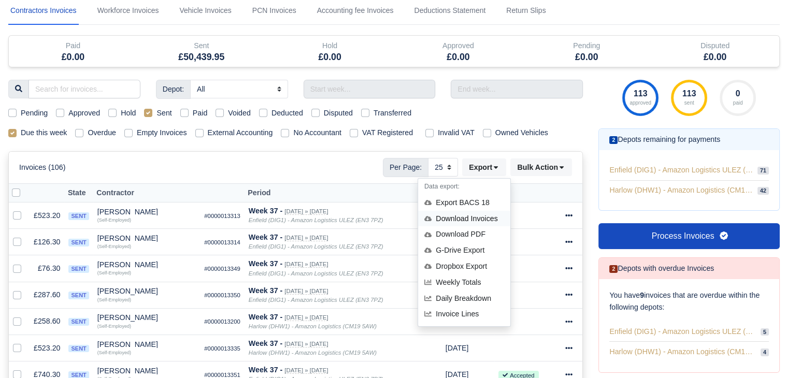
click at [485, 215] on div "Download Invoices" at bounding box center [464, 219] width 92 height 16
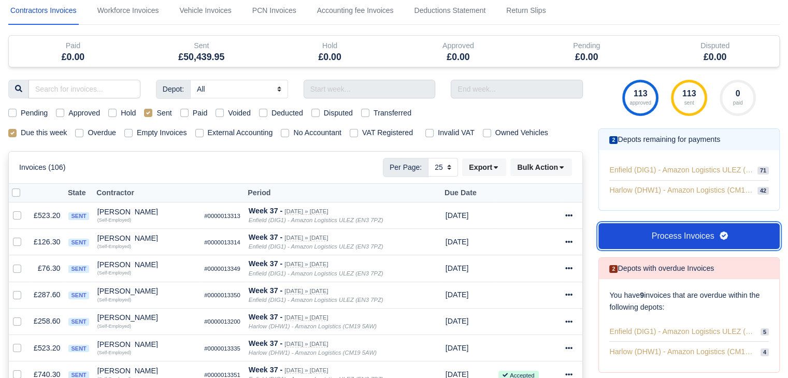
click at [652, 229] on link "Process Invoices" at bounding box center [689, 236] width 181 height 26
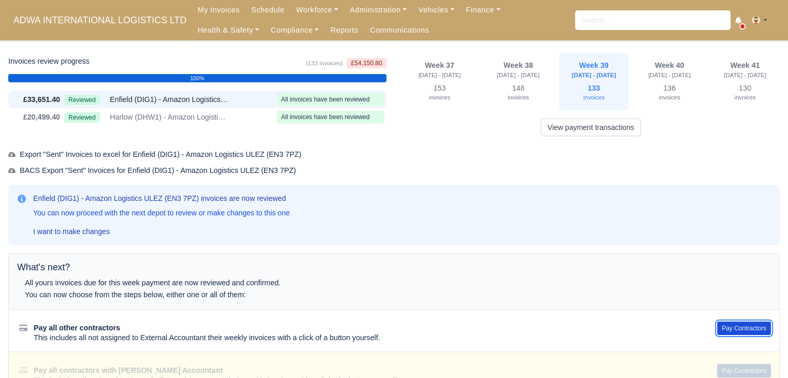
click at [748, 330] on button "Pay Contractors" at bounding box center [744, 328] width 54 height 13
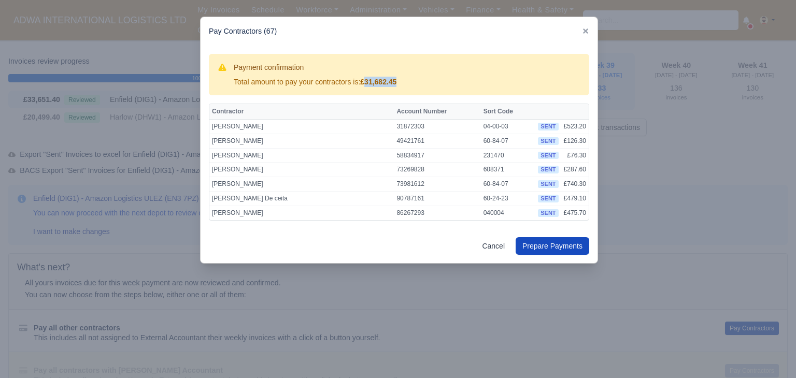
drag, startPoint x: 369, startPoint y: 82, endPoint x: 411, endPoint y: 81, distance: 42.0
click at [411, 81] on div "Payment confirmation Total amount to pay your contractors is: £31,682.45" at bounding box center [399, 74] width 364 height 25
copy strong "31,682.45"
click at [589, 32] on icon at bounding box center [585, 30] width 7 height 7
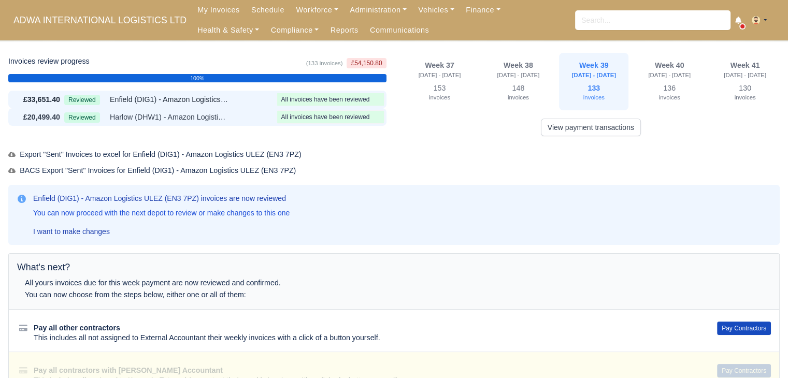
click at [320, 111] on div at bounding box center [330, 117] width 107 height 12
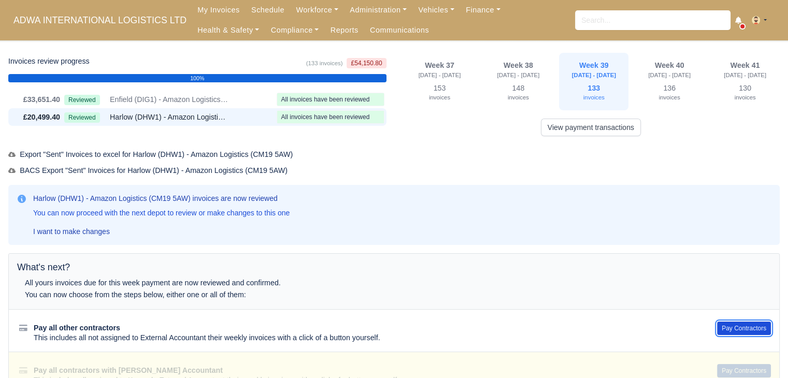
click at [734, 326] on button "Pay Contractors" at bounding box center [744, 328] width 54 height 13
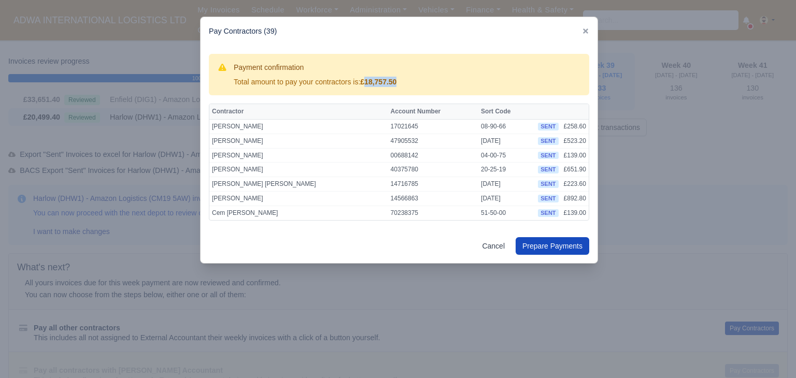
drag, startPoint x: 367, startPoint y: 81, endPoint x: 427, endPoint y: 81, distance: 59.6
click at [427, 81] on div "Payment confirmation Total amount to pay your contractors is: £18,757.50" at bounding box center [399, 74] width 364 height 25
copy strong "18,757.50"
click at [648, 64] on div at bounding box center [398, 189] width 796 height 378
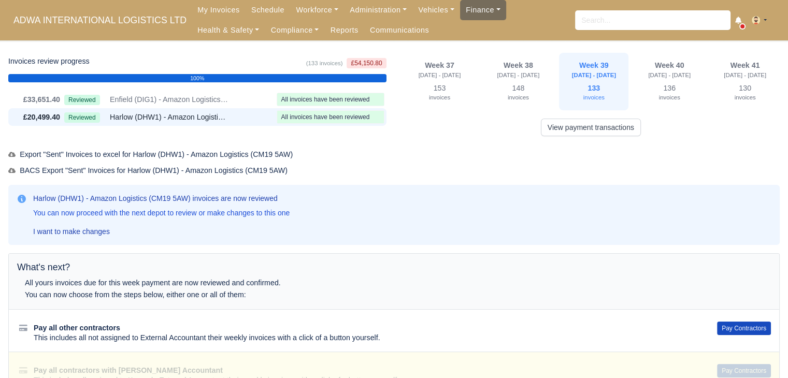
click at [469, 20] on link "Finance" at bounding box center [483, 10] width 46 height 20
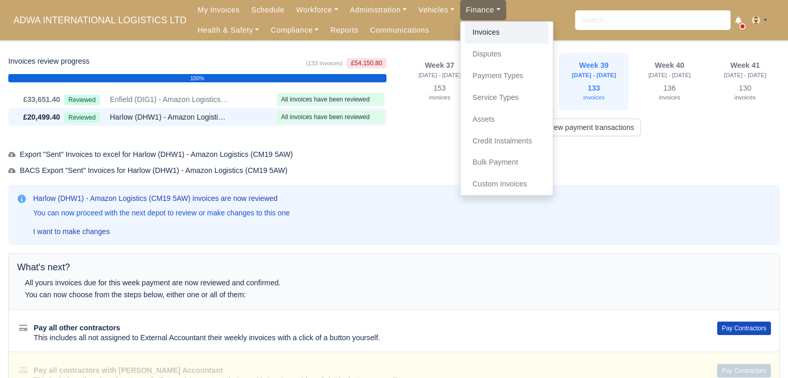
click at [468, 36] on link "Invoices" at bounding box center [507, 33] width 84 height 22
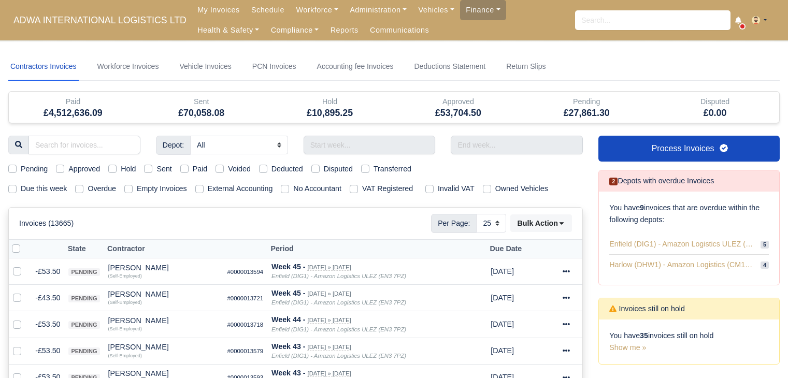
select select "25"
click at [461, 17] on link "Finance" at bounding box center [483, 10] width 46 height 20
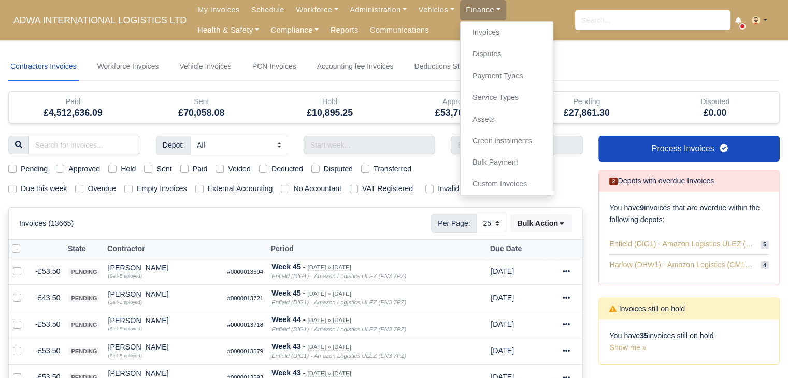
click at [616, 76] on nav "Contractors Invoices Workforce Invoices Vehicle Invoices PCN Invoices Accountin…" at bounding box center [394, 67] width 772 height 28
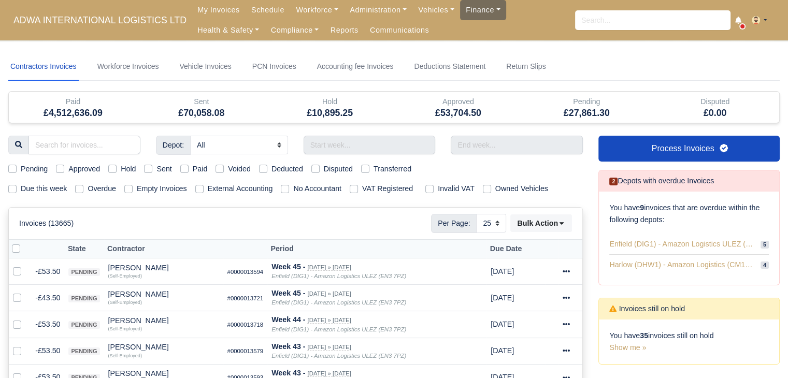
click at [460, 18] on link "Finance" at bounding box center [483, 10] width 46 height 20
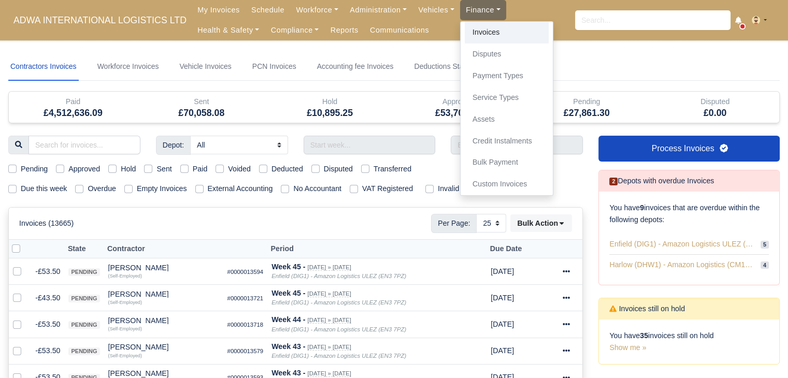
click at [465, 31] on link "Invoices" at bounding box center [507, 33] width 84 height 22
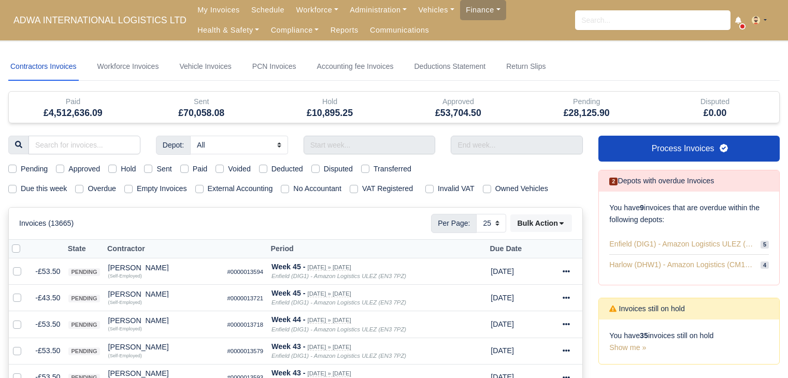
select select "25"
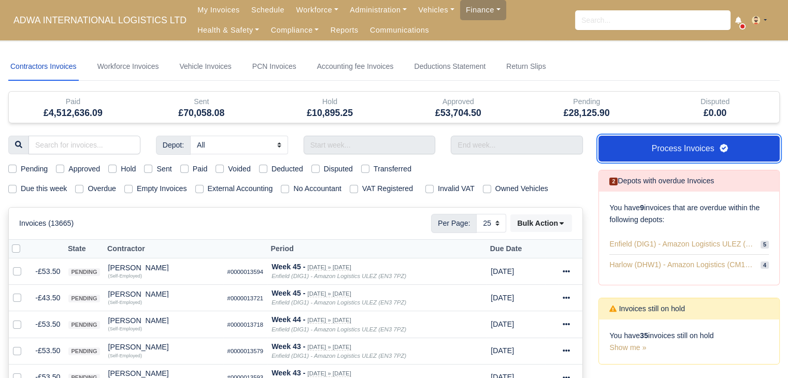
click at [714, 152] on link "Process Invoices" at bounding box center [689, 149] width 181 height 26
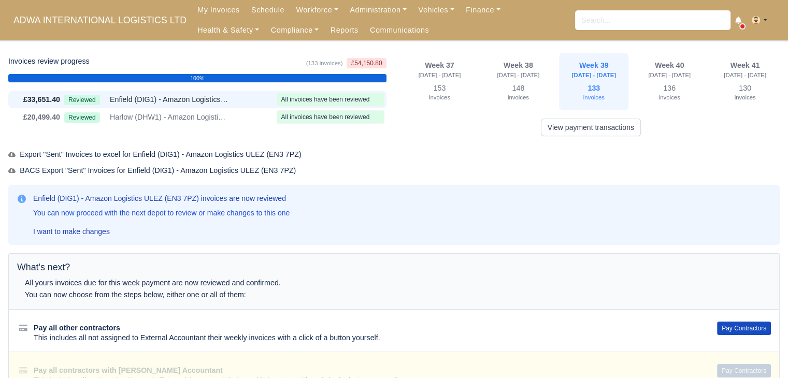
click at [730, 341] on div "Pay all other contractors This includes all not assigned to External Accountant…" at bounding box center [394, 330] width 771 height 43
click at [734, 326] on button "Pay Contractors" at bounding box center [744, 328] width 54 height 13
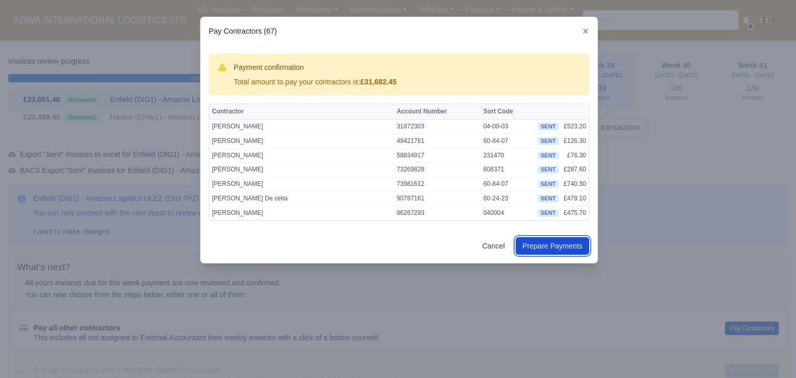
click at [533, 243] on button "Prepare Payments" at bounding box center [553, 246] width 74 height 18
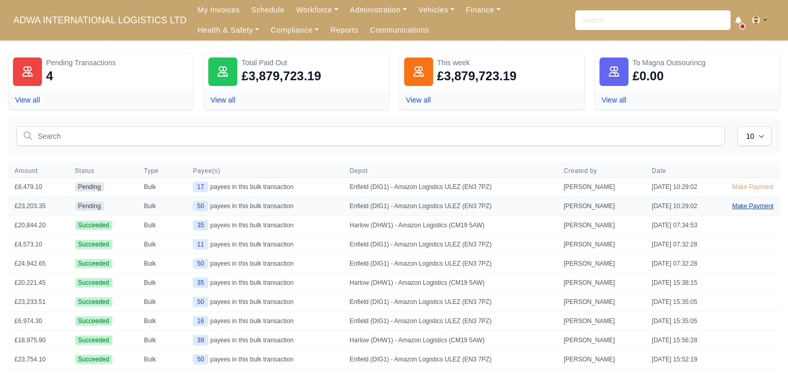
click at [741, 208] on link "Make Payment" at bounding box center [753, 206] width 54 height 19
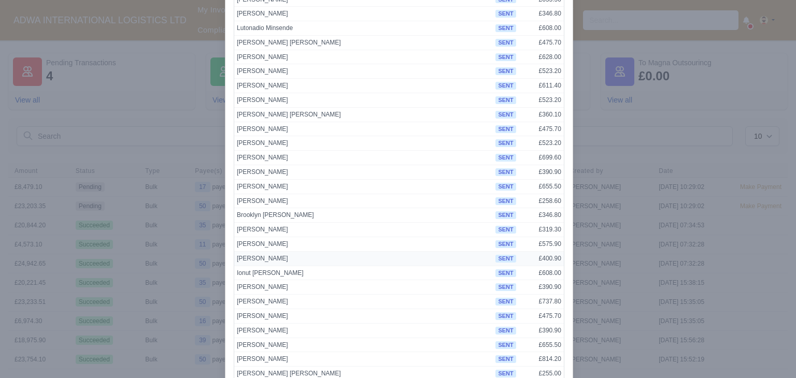
scroll to position [537, 0]
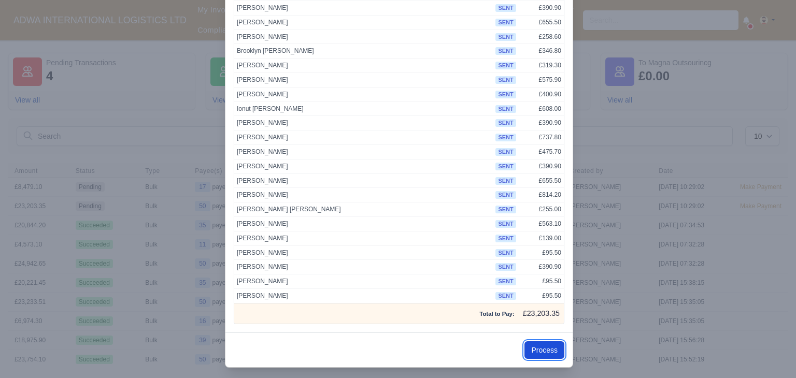
click at [538, 347] on button "Process" at bounding box center [545, 351] width 40 height 18
click at [554, 342] on button "Process" at bounding box center [545, 351] width 40 height 18
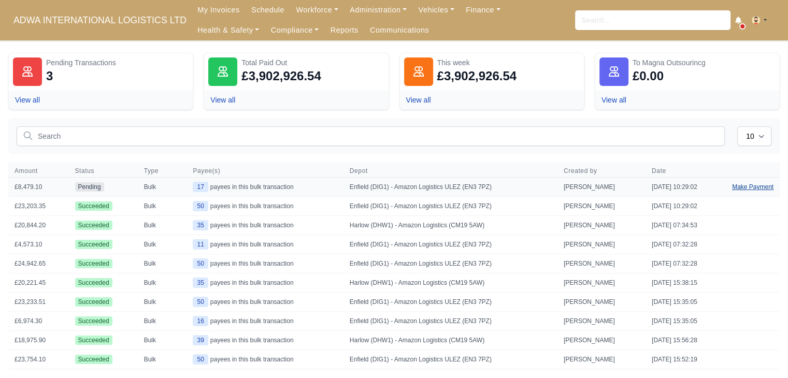
click at [738, 181] on link "Make Payment" at bounding box center [753, 187] width 54 height 19
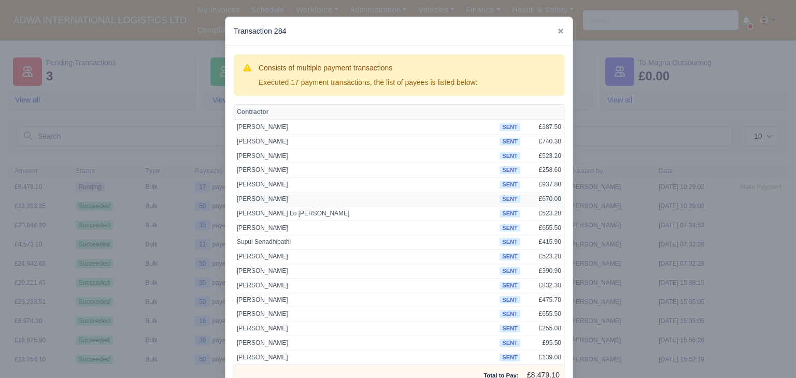
scroll to position [65, 0]
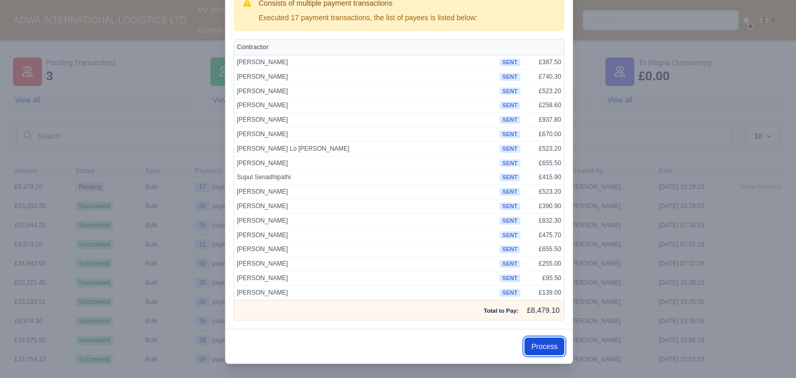
click at [546, 340] on button "Process" at bounding box center [545, 347] width 40 height 18
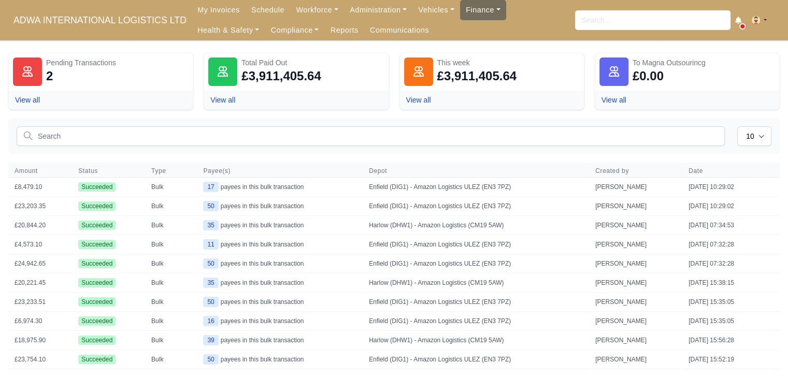
click at [469, 7] on link "Finance" at bounding box center [483, 10] width 46 height 20
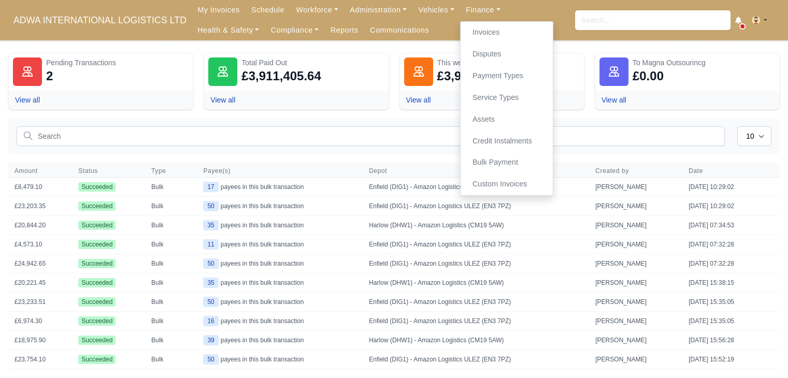
click at [471, 21] on ul "My Invoices Schedule Workforce Manpower Expiring Documents Leave Requests Daily…" at bounding box center [384, 20] width 384 height 40
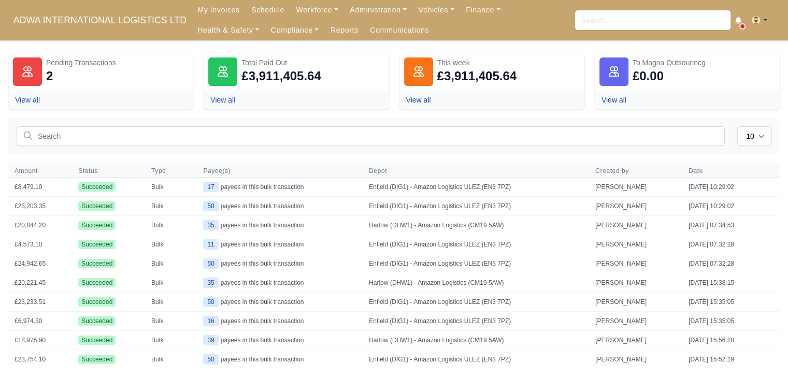
click at [471, 21] on ul "My Invoices Schedule Workforce Manpower Expiring Documents Leave Requests Daily…" at bounding box center [384, 20] width 384 height 40
click at [473, 10] on link "Finance" at bounding box center [483, 10] width 46 height 20
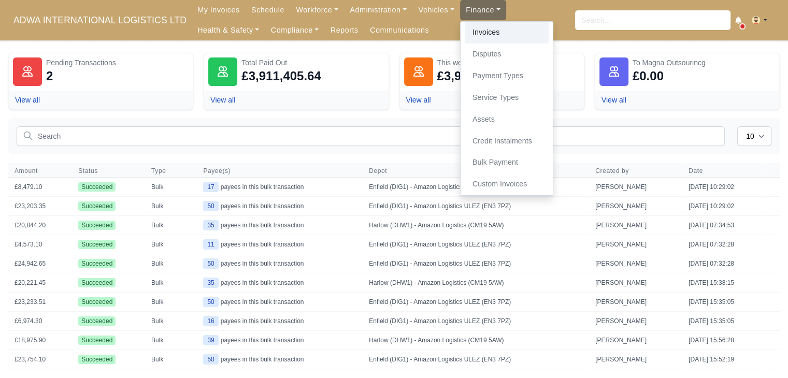
click at [472, 37] on link "Invoices" at bounding box center [507, 33] width 84 height 22
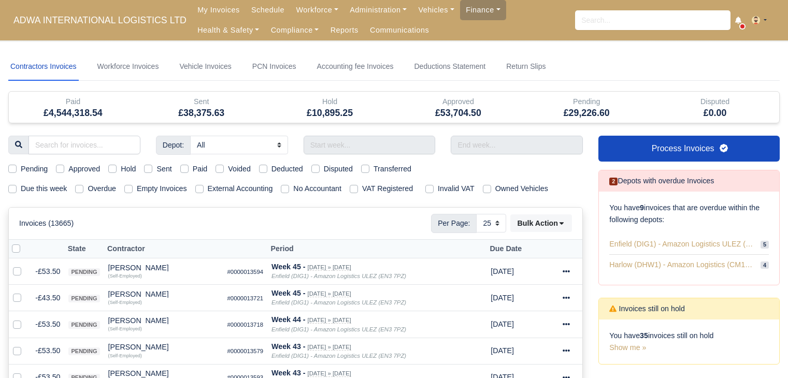
select select "25"
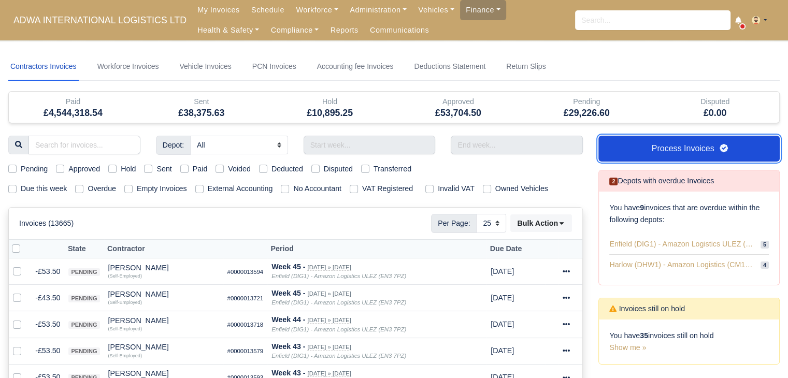
click at [655, 143] on link "Process Invoices" at bounding box center [689, 149] width 181 height 26
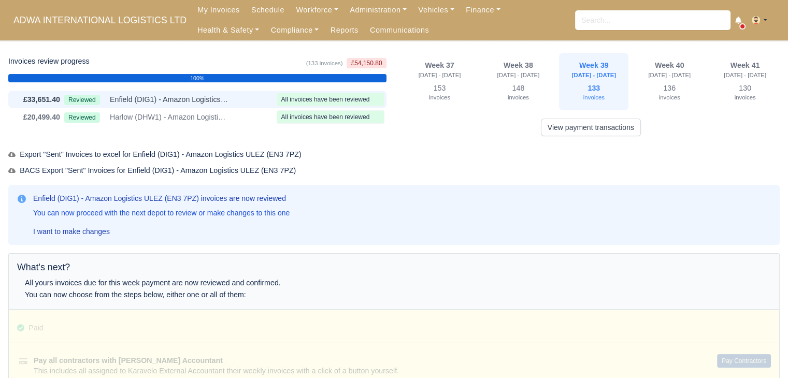
click at [213, 107] on div "£33,651.40 Reviewed Enfield (DIG1) - Amazon Logistics ULEZ (EN3 7PZ) All invoic…" at bounding box center [197, 100] width 378 height 18
click at [216, 114] on span "Harlow (DHW1) - Amazon Logistics (CM19 5AW)" at bounding box center [169, 117] width 119 height 12
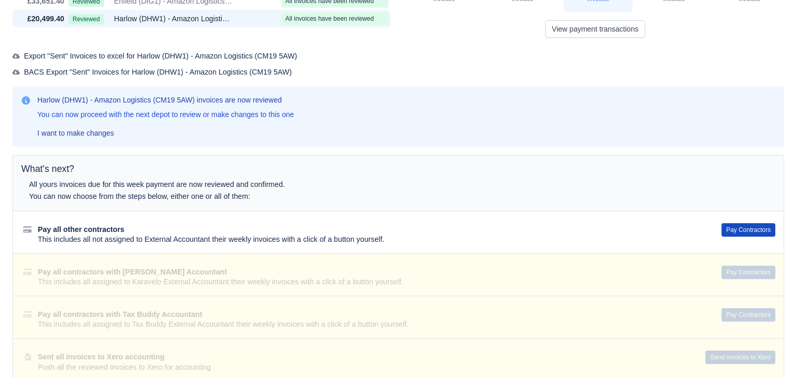
scroll to position [107, 0]
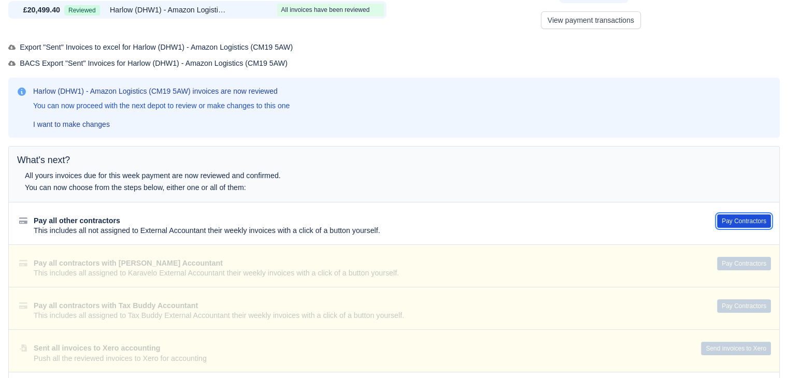
click at [760, 218] on button "Pay Contractors" at bounding box center [744, 221] width 54 height 13
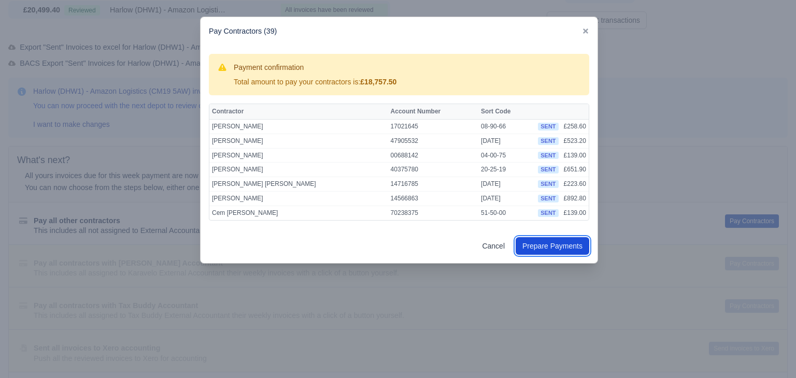
click at [539, 240] on button "Prepare Payments" at bounding box center [553, 246] width 74 height 18
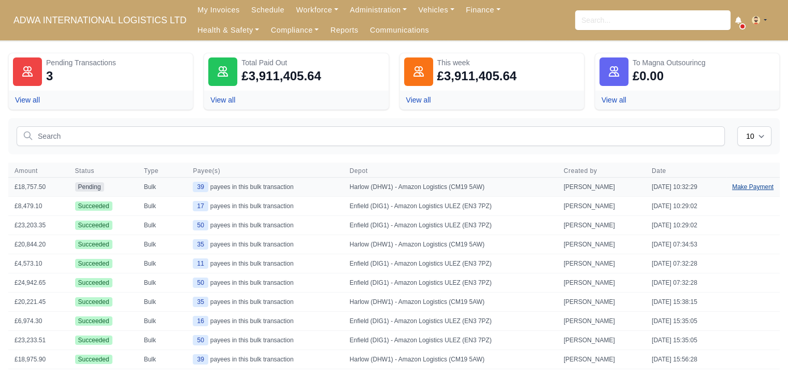
click at [758, 181] on link "Make Payment" at bounding box center [753, 187] width 54 height 19
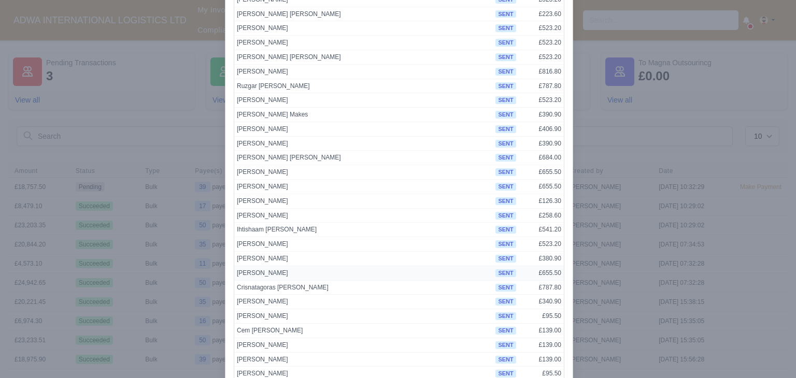
scroll to position [379, 0]
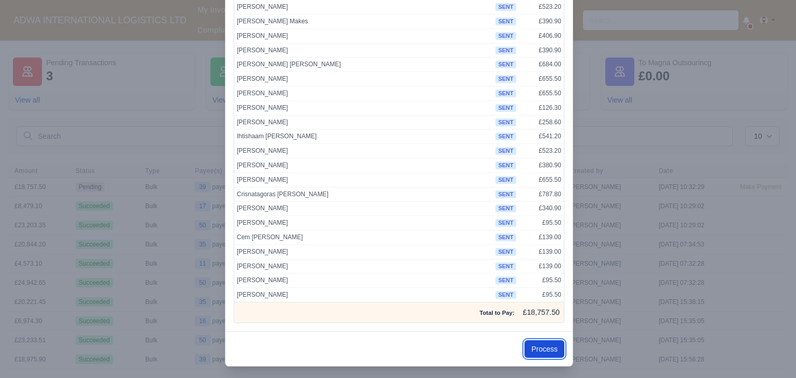
click at [539, 341] on button "Process" at bounding box center [545, 350] width 40 height 18
